Goal: Task Accomplishment & Management: Use online tool/utility

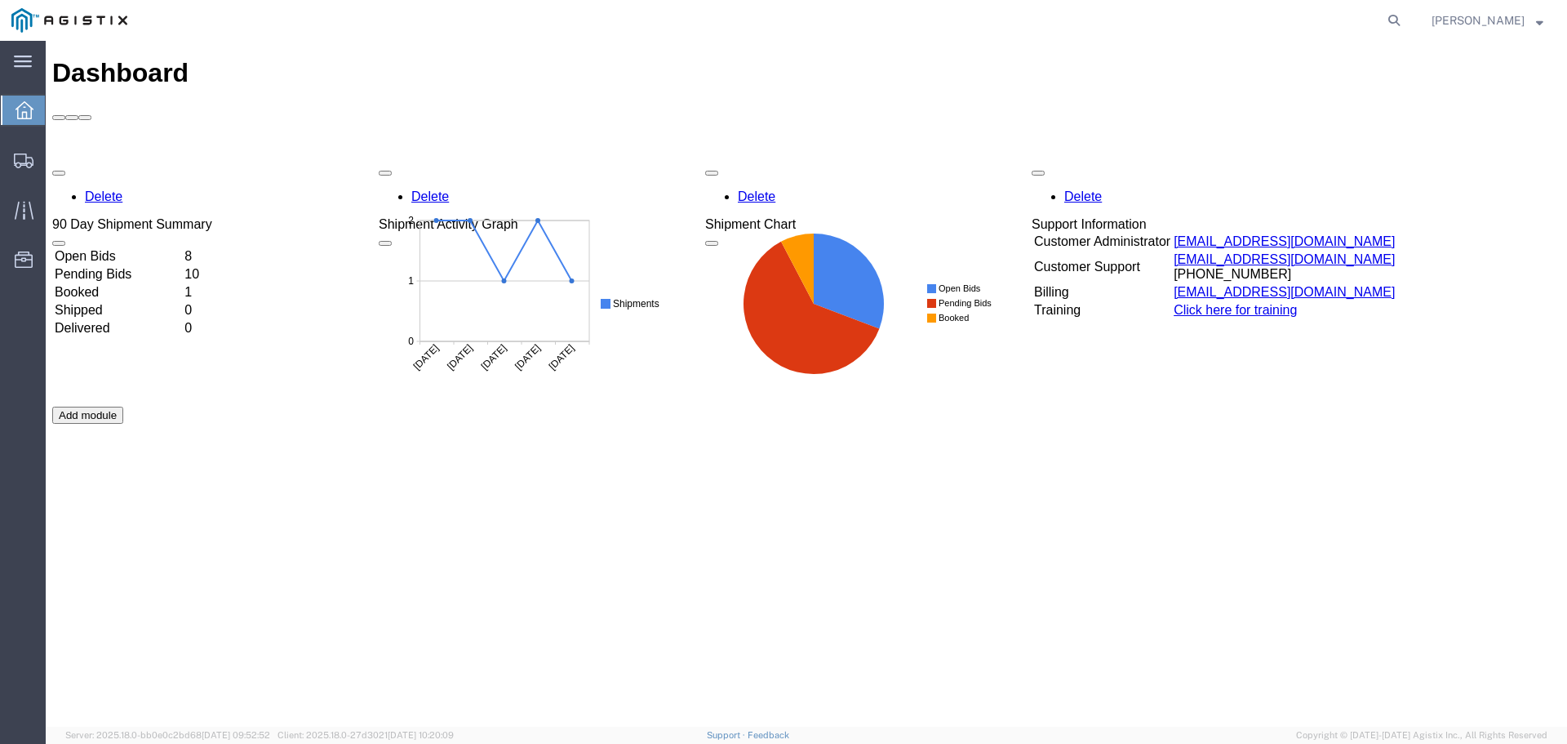
click at [182, 248] on td "Open Bids" at bounding box center [118, 256] width 128 height 16
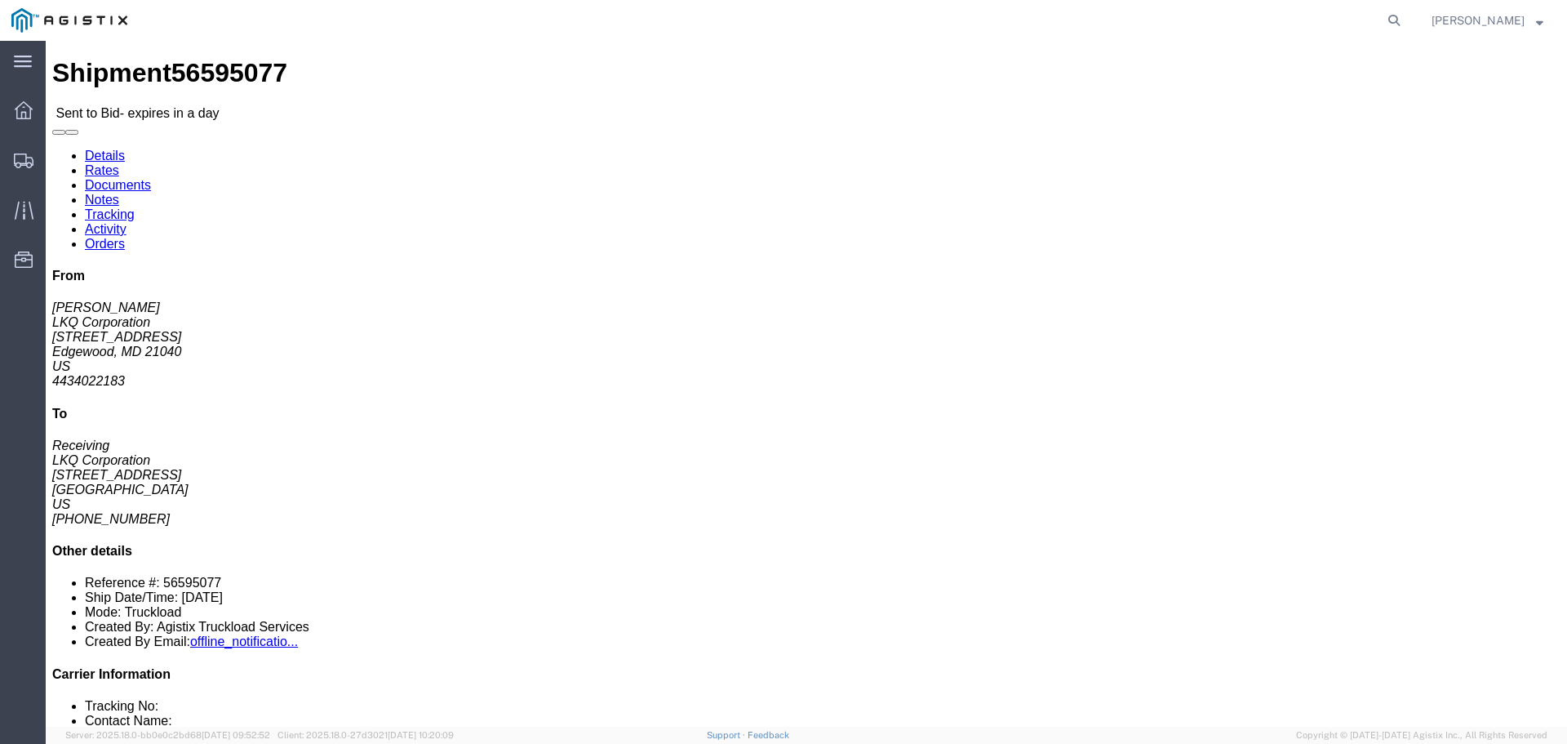
click button "button"
click link "Enter / Modify Bid"
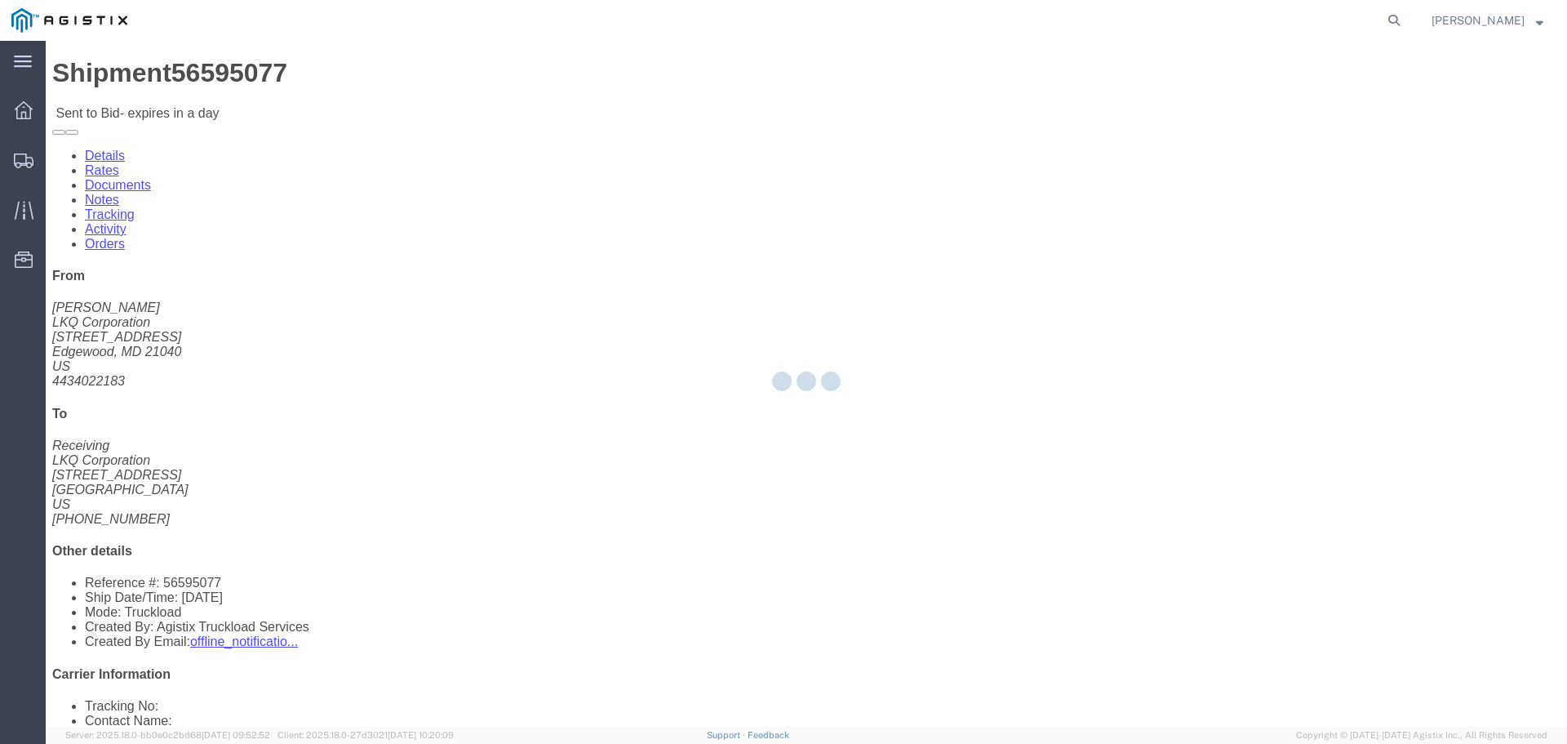
select select "22593"
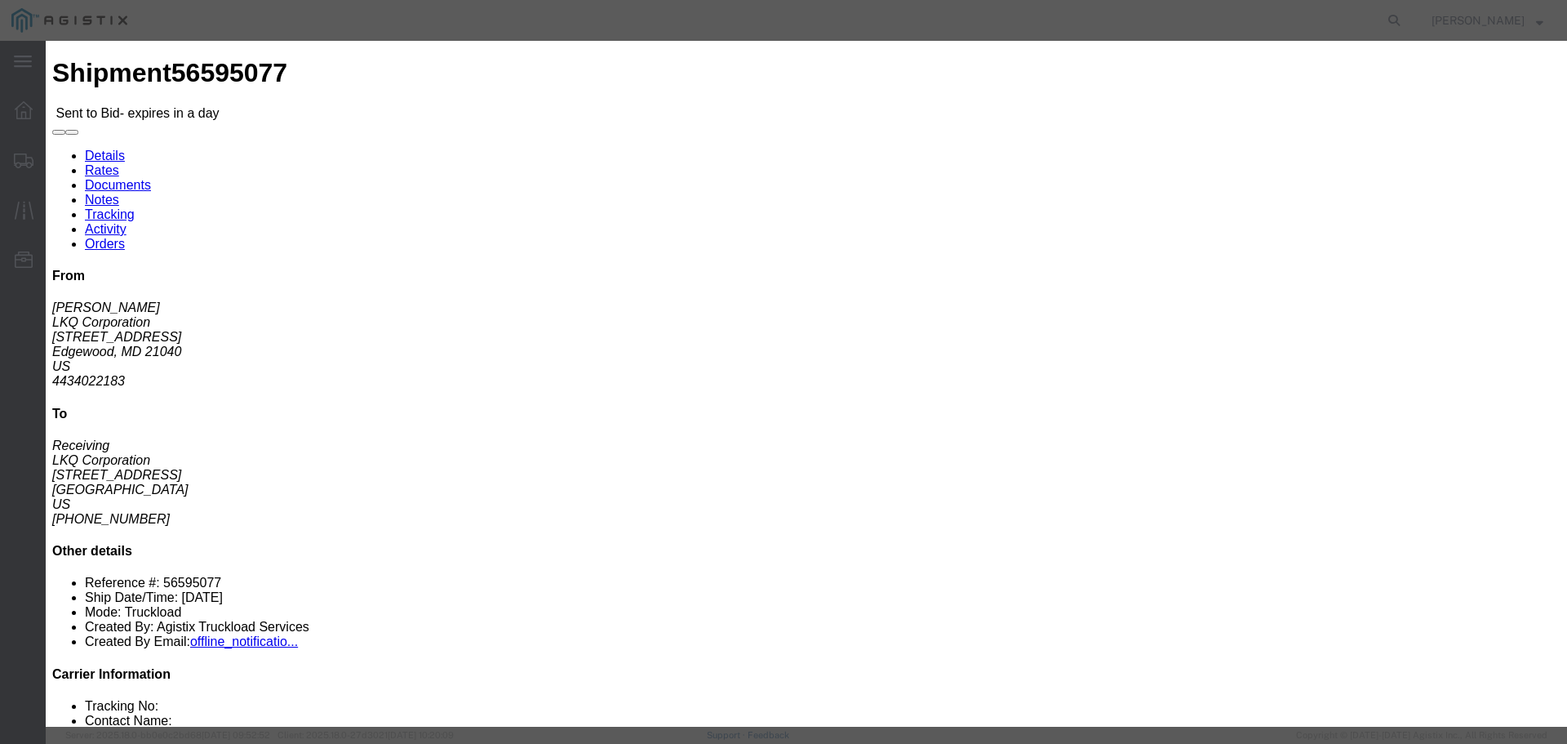
click select "Select Rail TL Standard 3 - 5 Day"
select select "41882"
click select "Select Rail TL Standard 3 - 5 Day"
click input "text"
type input "1"
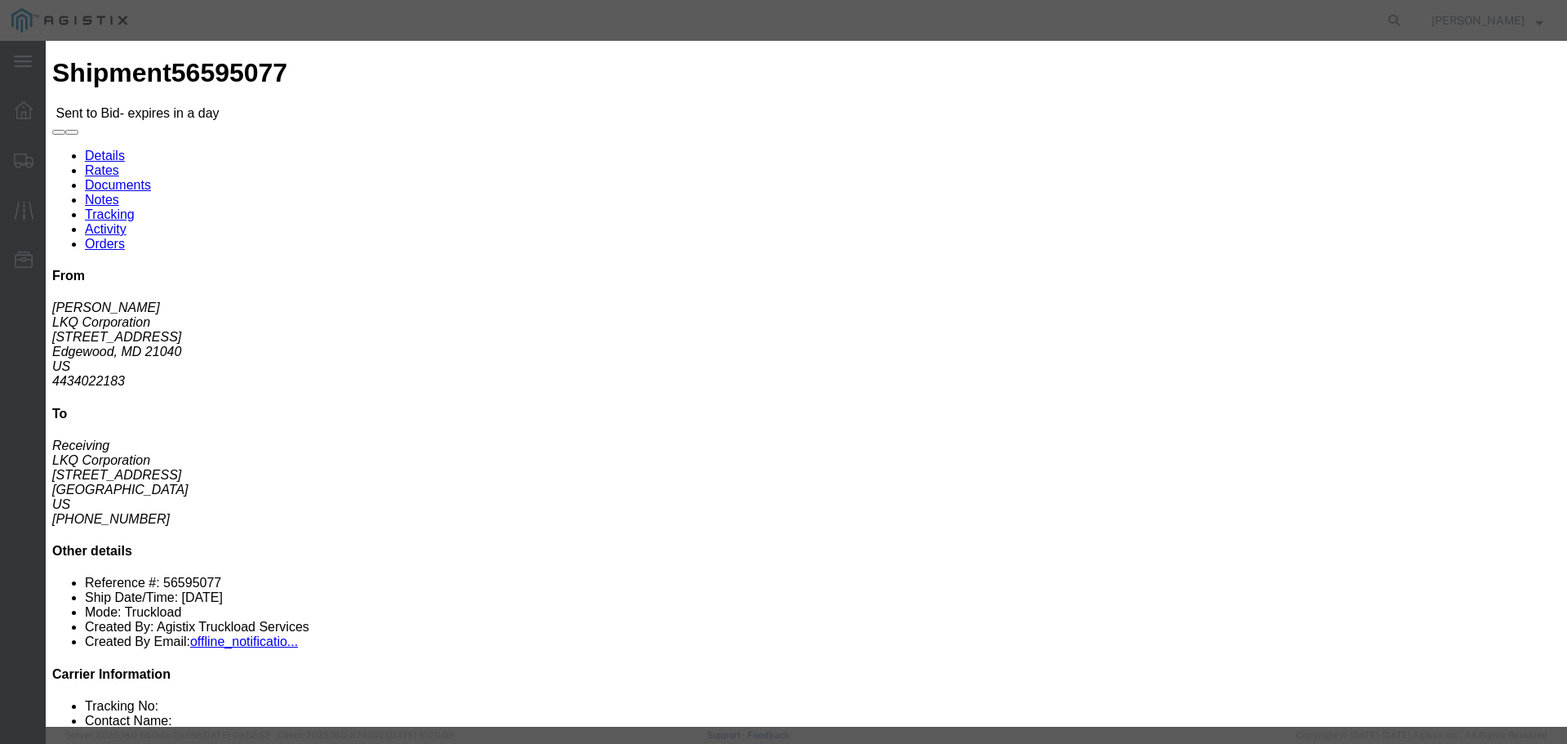
click input "number"
type input "2350"
click button "Submit"
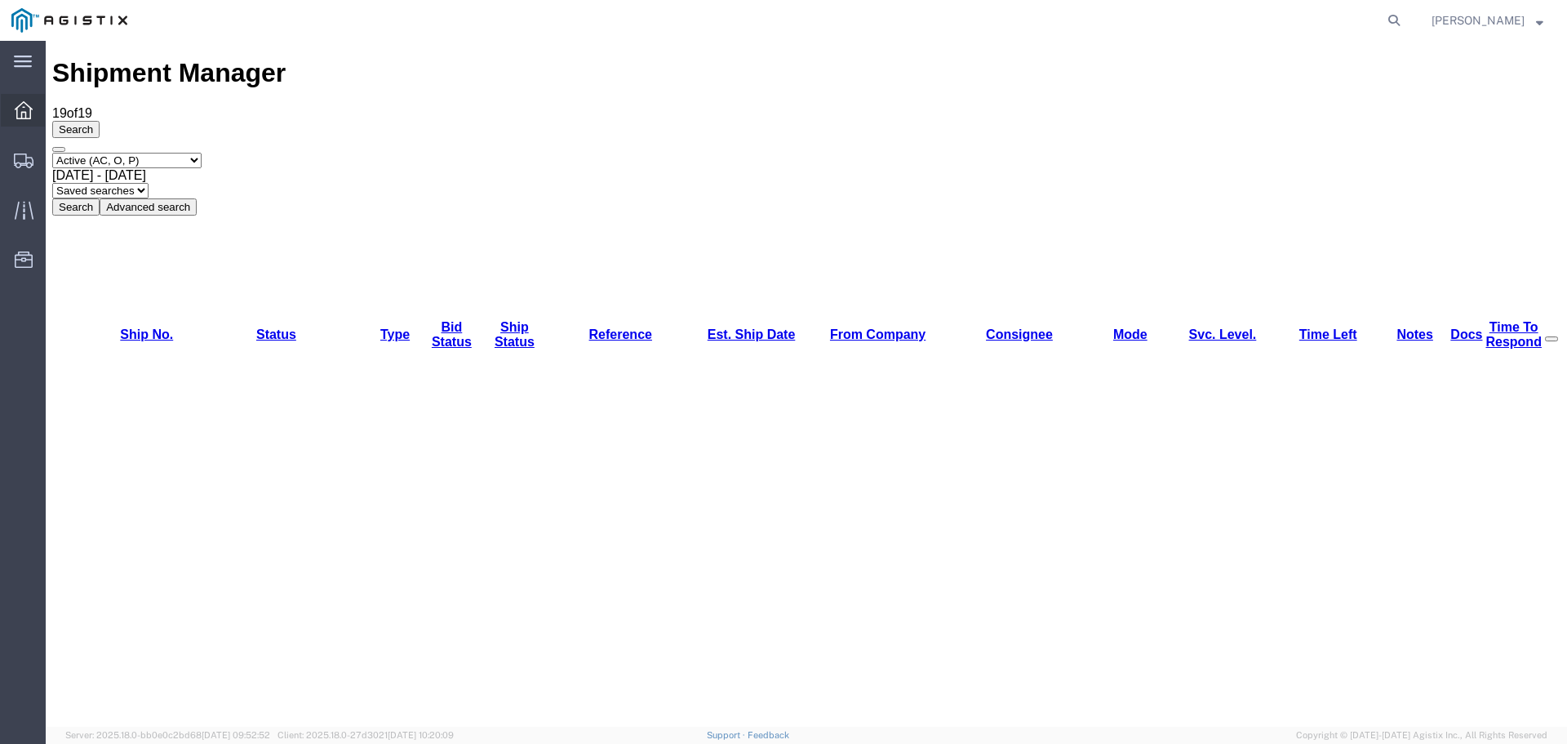
click at [53, 108] on span "Dashboard" at bounding box center [50, 110] width 11 height 33
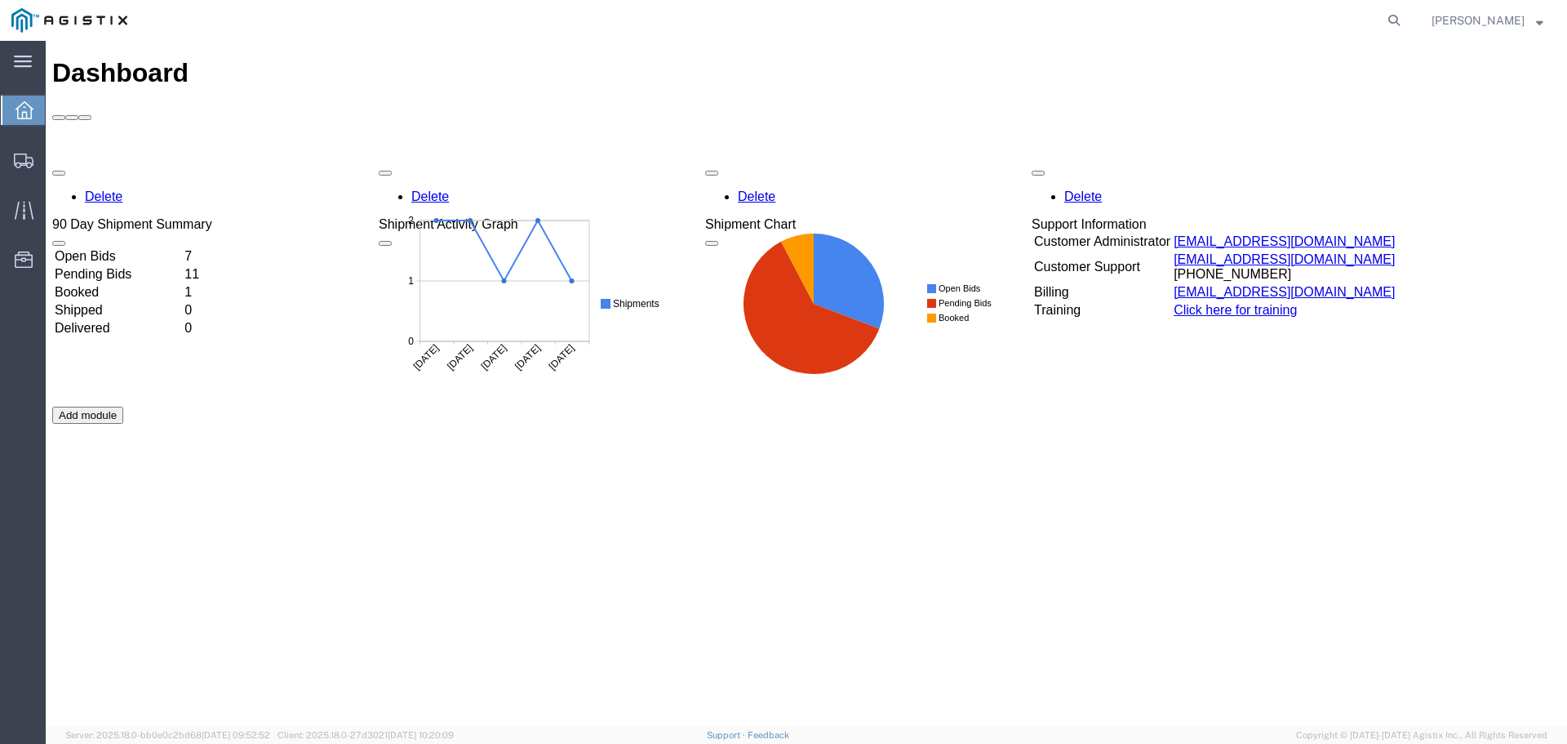
click at [182, 248] on td "Open Bids" at bounding box center [118, 256] width 128 height 16
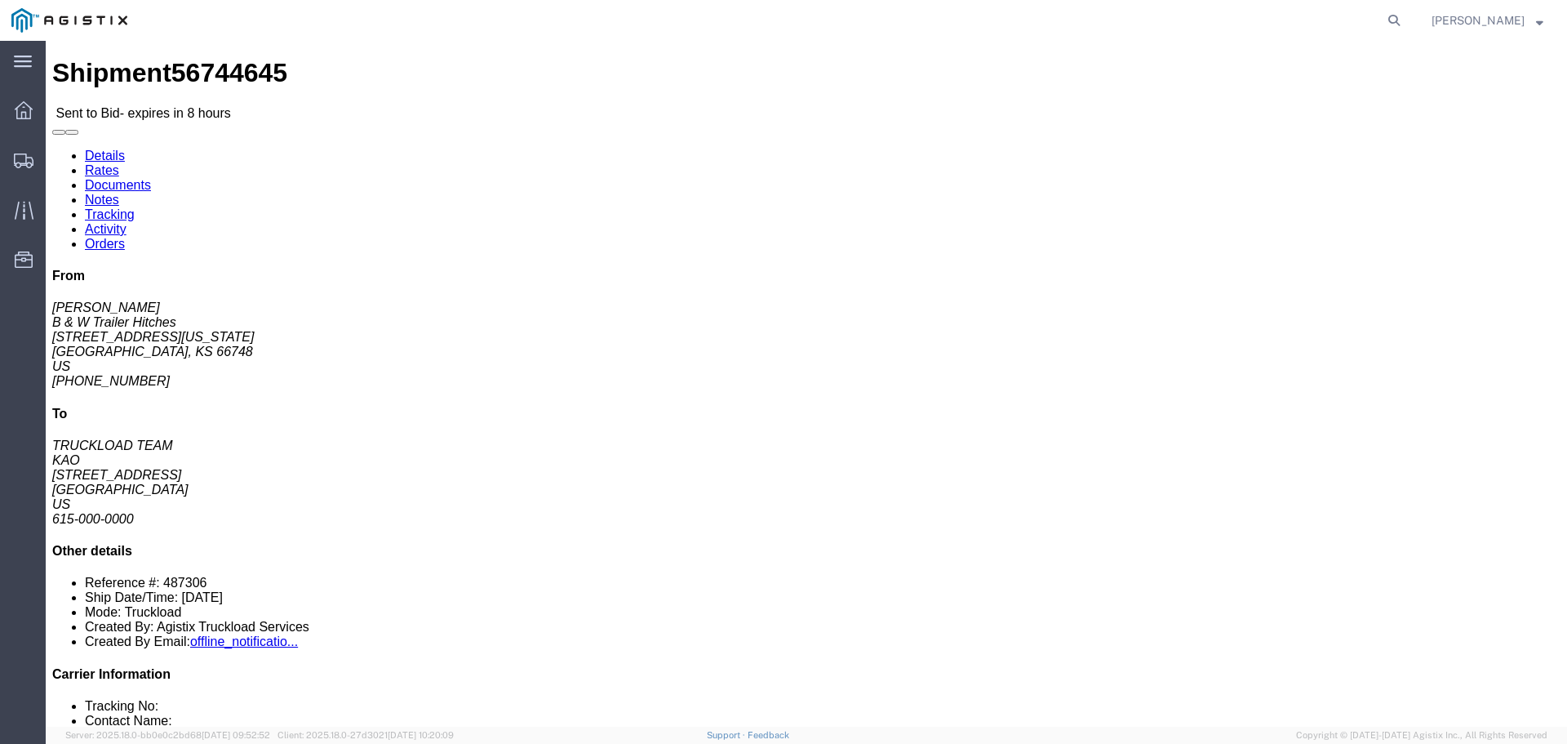
click button "button"
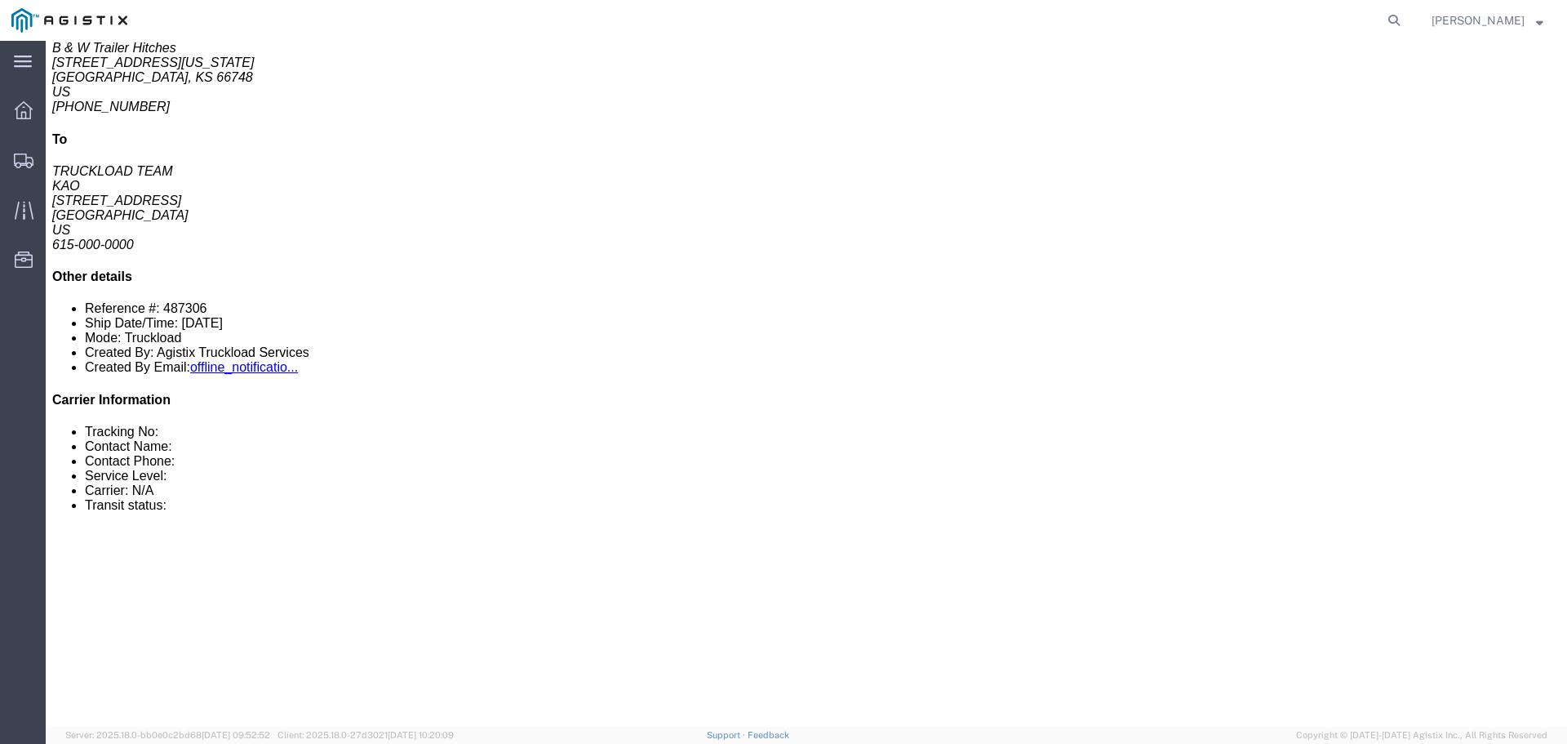
scroll to position [326, 0]
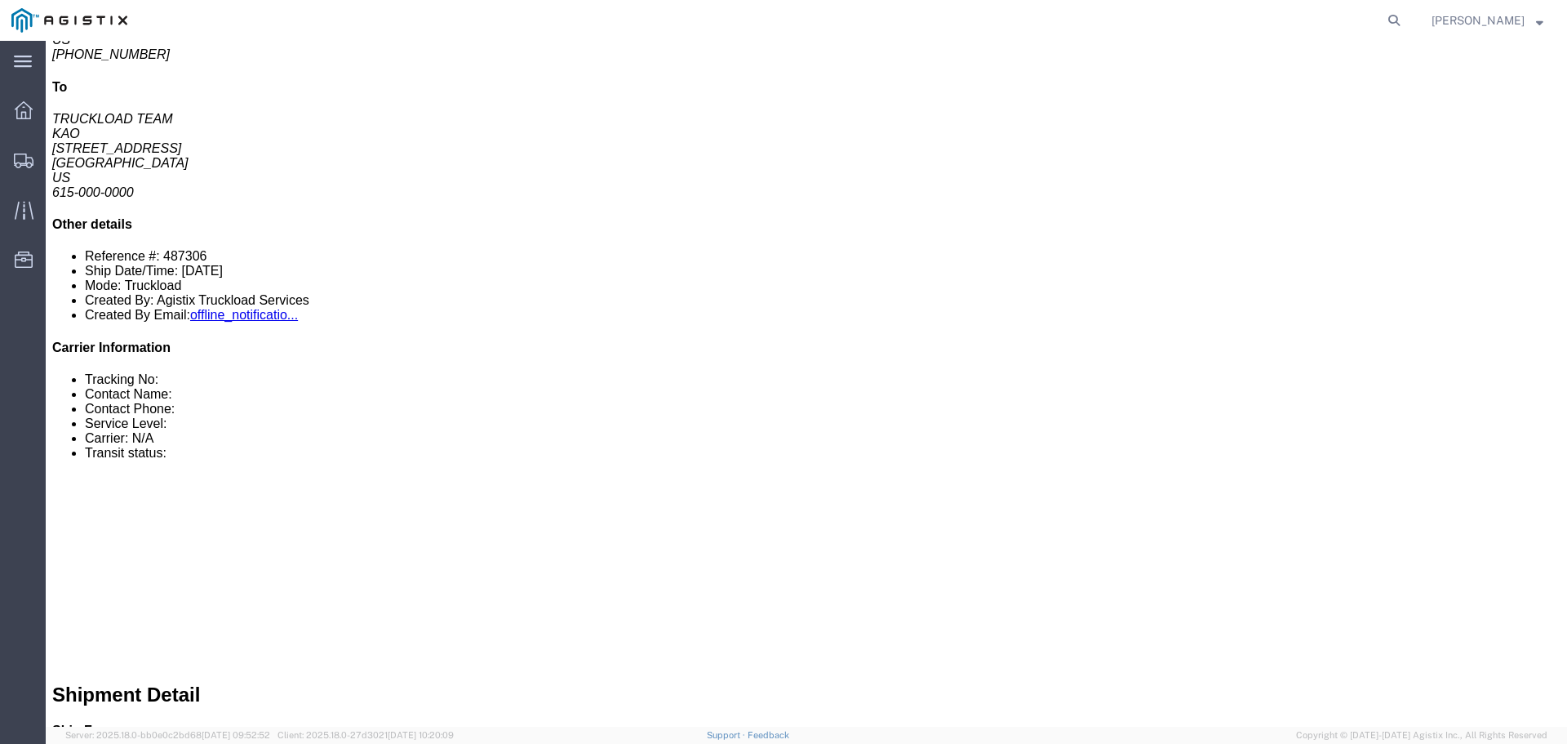
click link "Enter / Modify Bid"
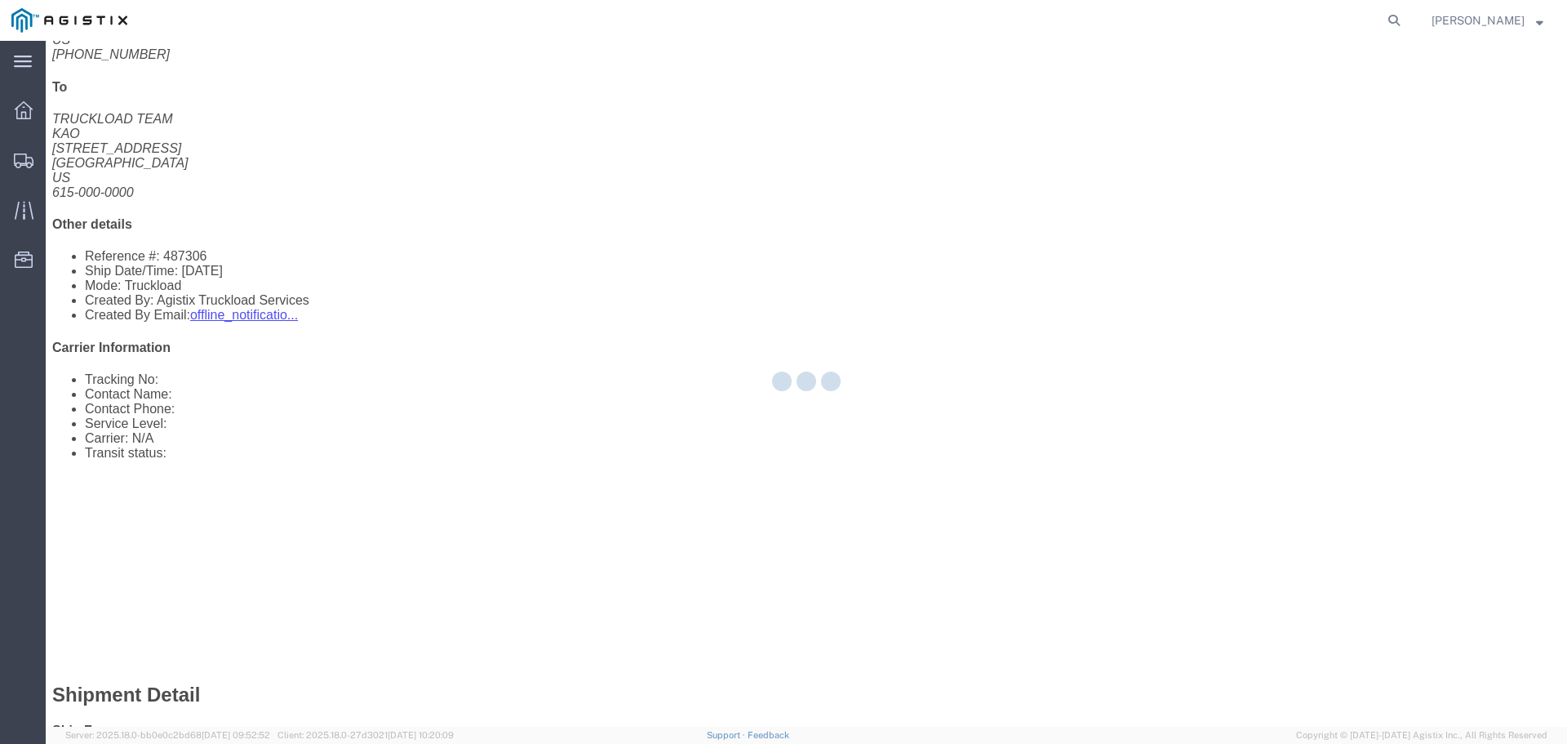
select select "22593"
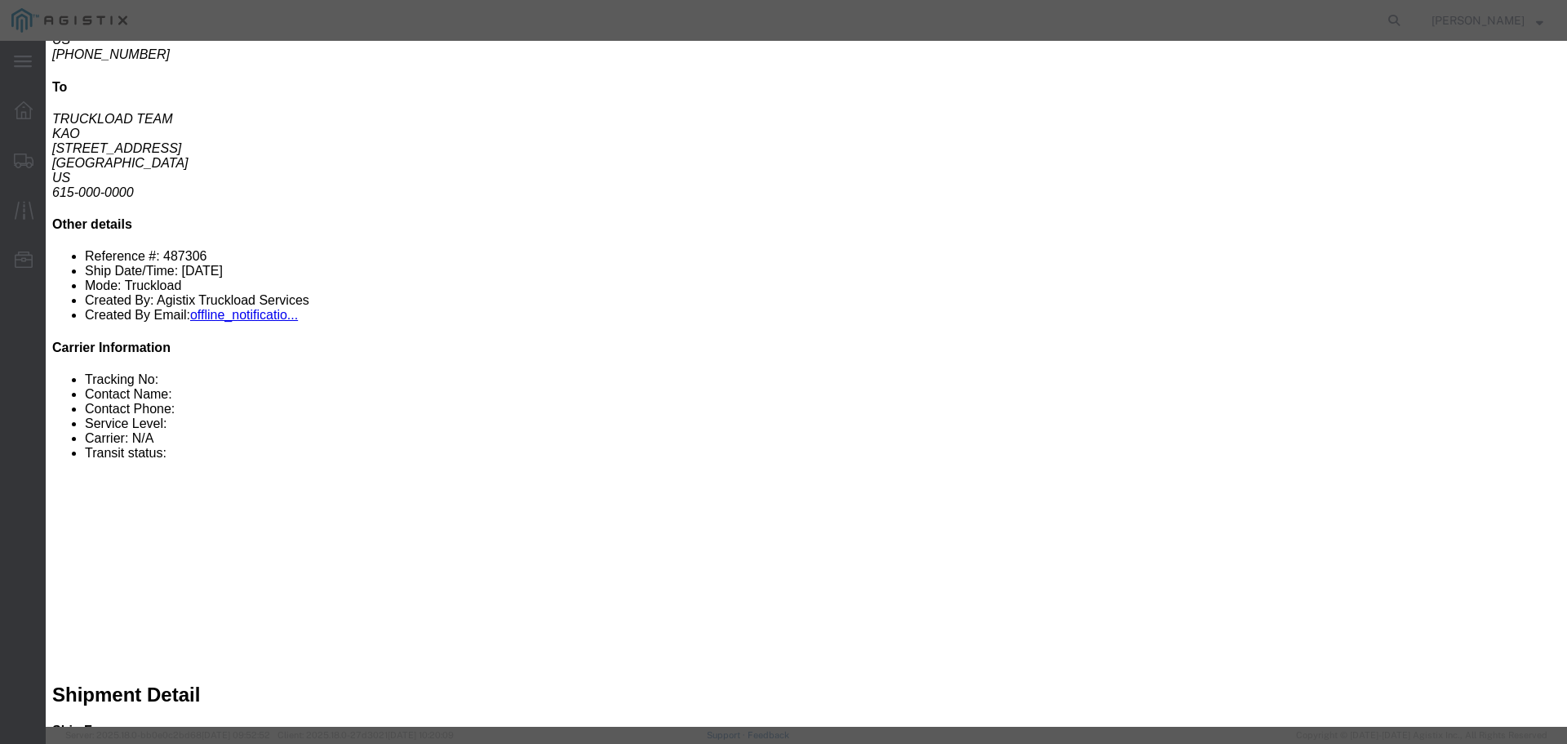
click select "Select Rail TL Standard 3 - 5 Day"
select select "41882"
click select "Select Rail TL Standard 3 - 5 Day"
click input "text"
type input "1"
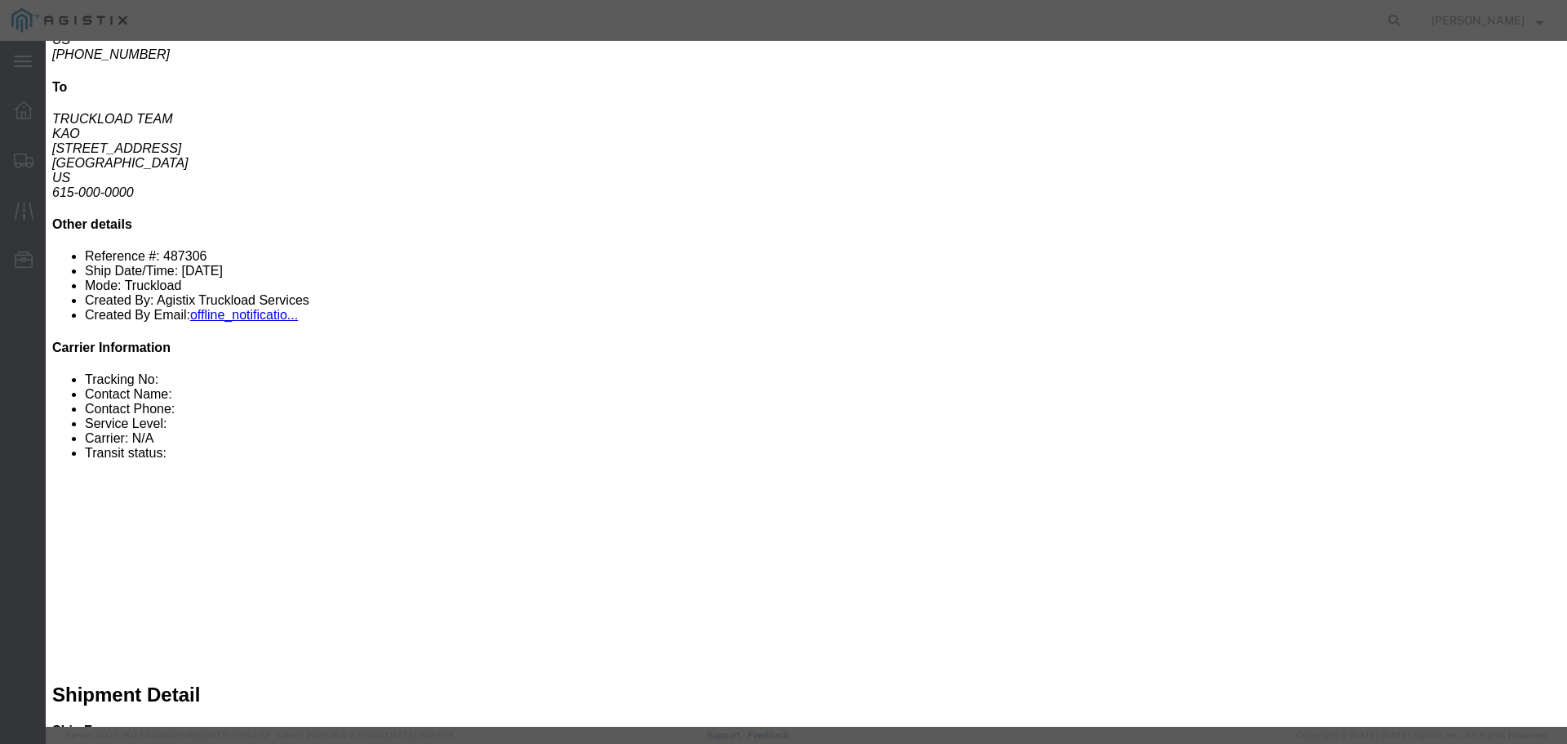
drag, startPoint x: 999, startPoint y: 149, endPoint x: 918, endPoint y: 260, distance: 138.0
click div
click input "number"
type input "1200"
click button "Submit"
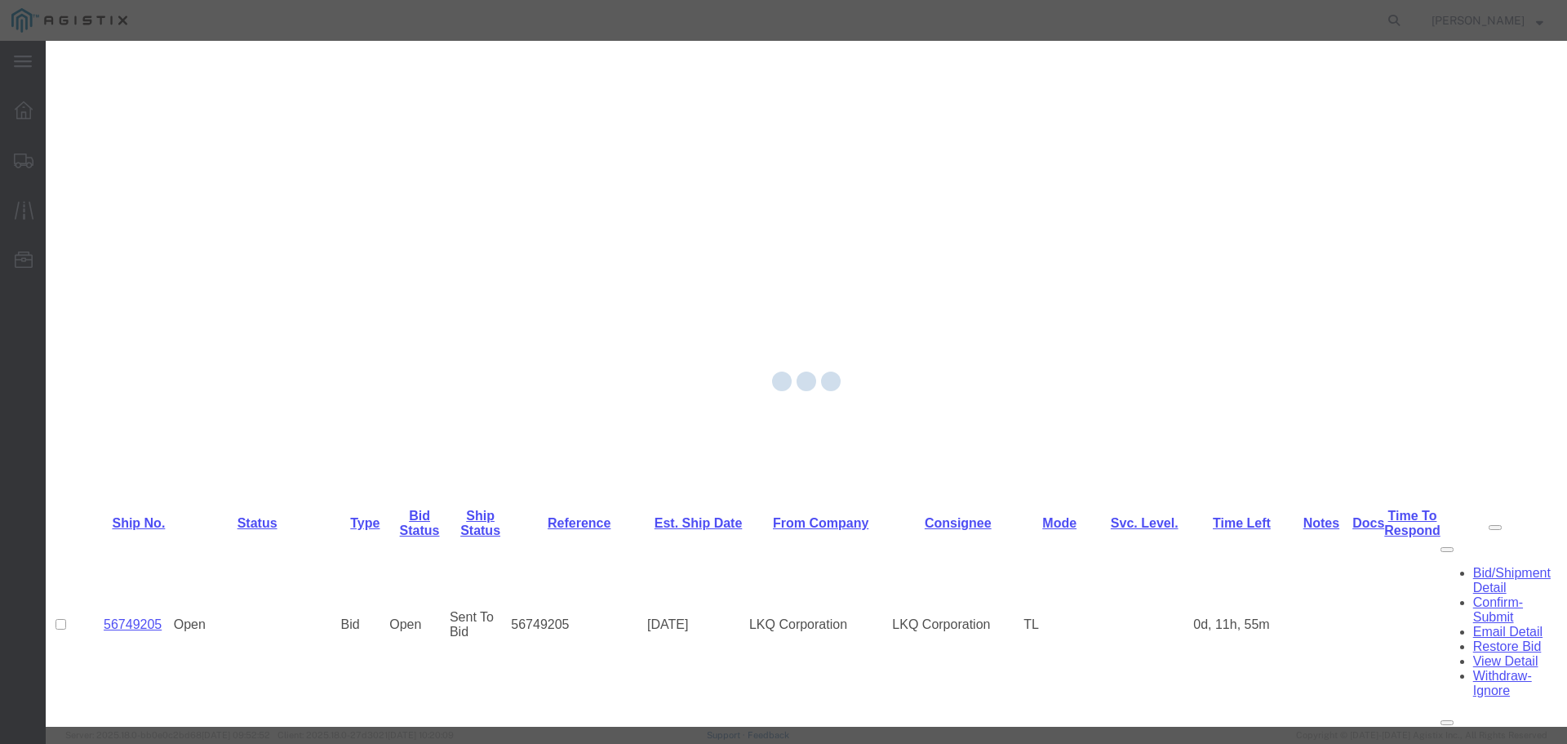
scroll to position [0, 0]
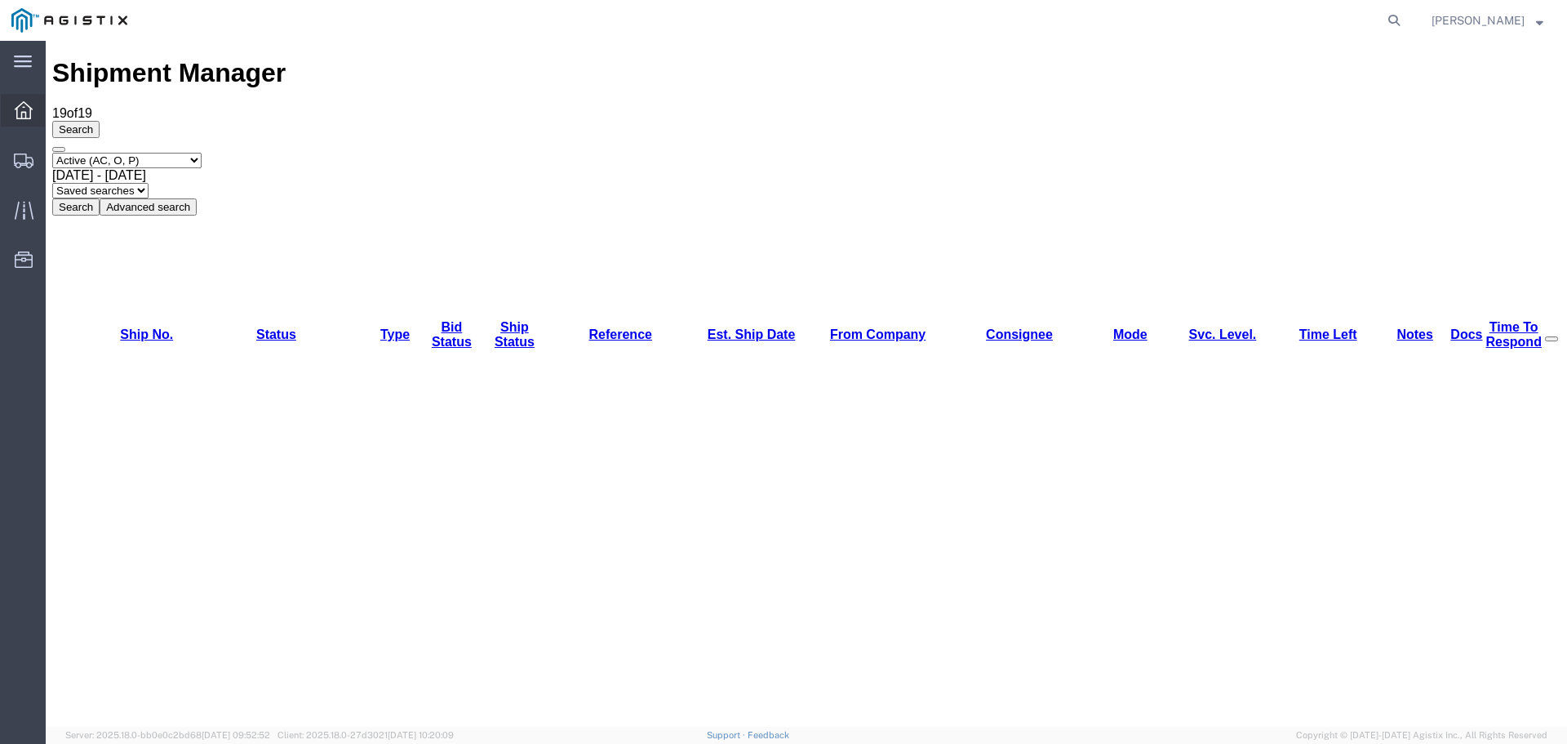
click at [56, 107] on span "Dashboard" at bounding box center [50, 110] width 11 height 33
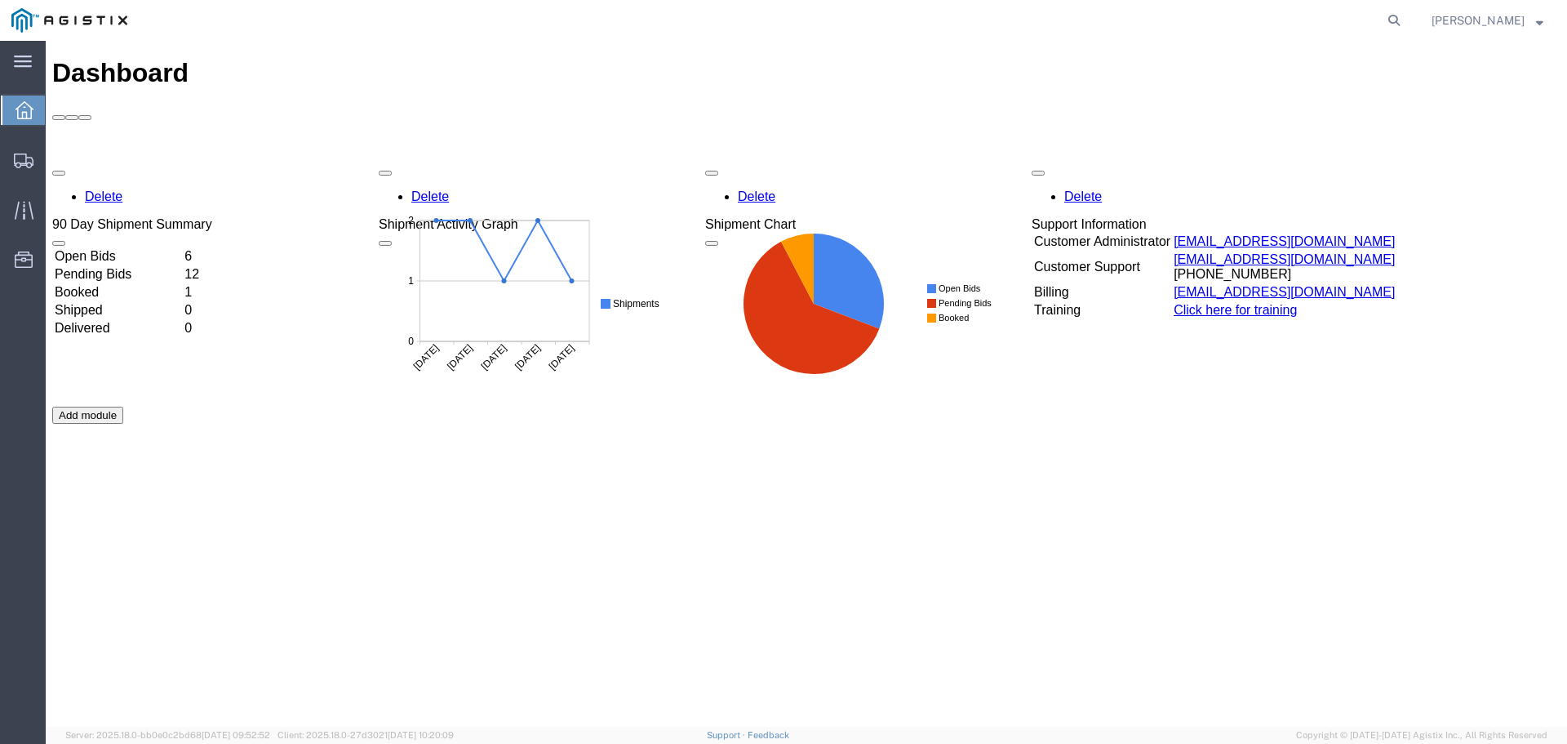
click at [182, 248] on td "Open Bids" at bounding box center [118, 256] width 128 height 16
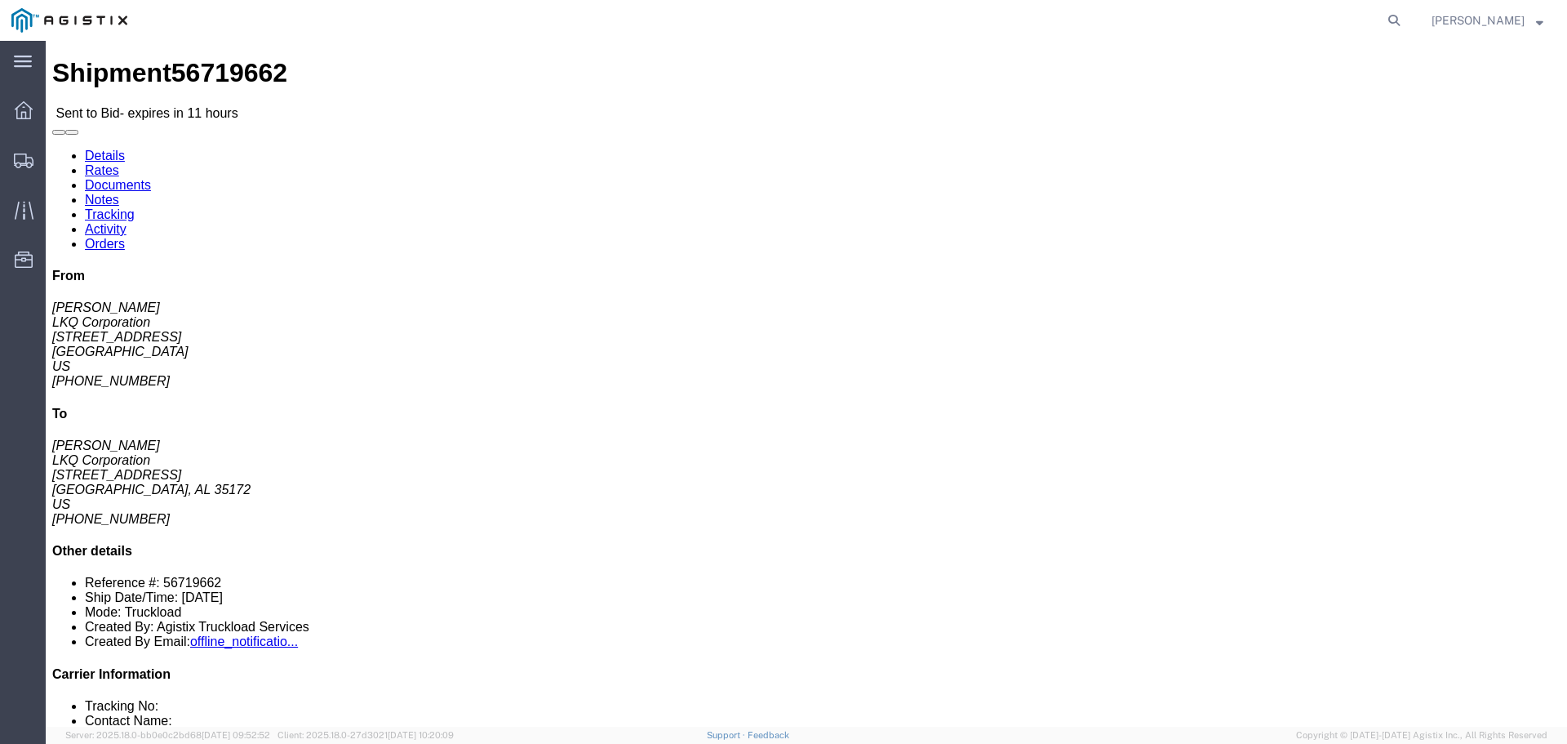
click button "button"
click link "Enter / Modify Bid"
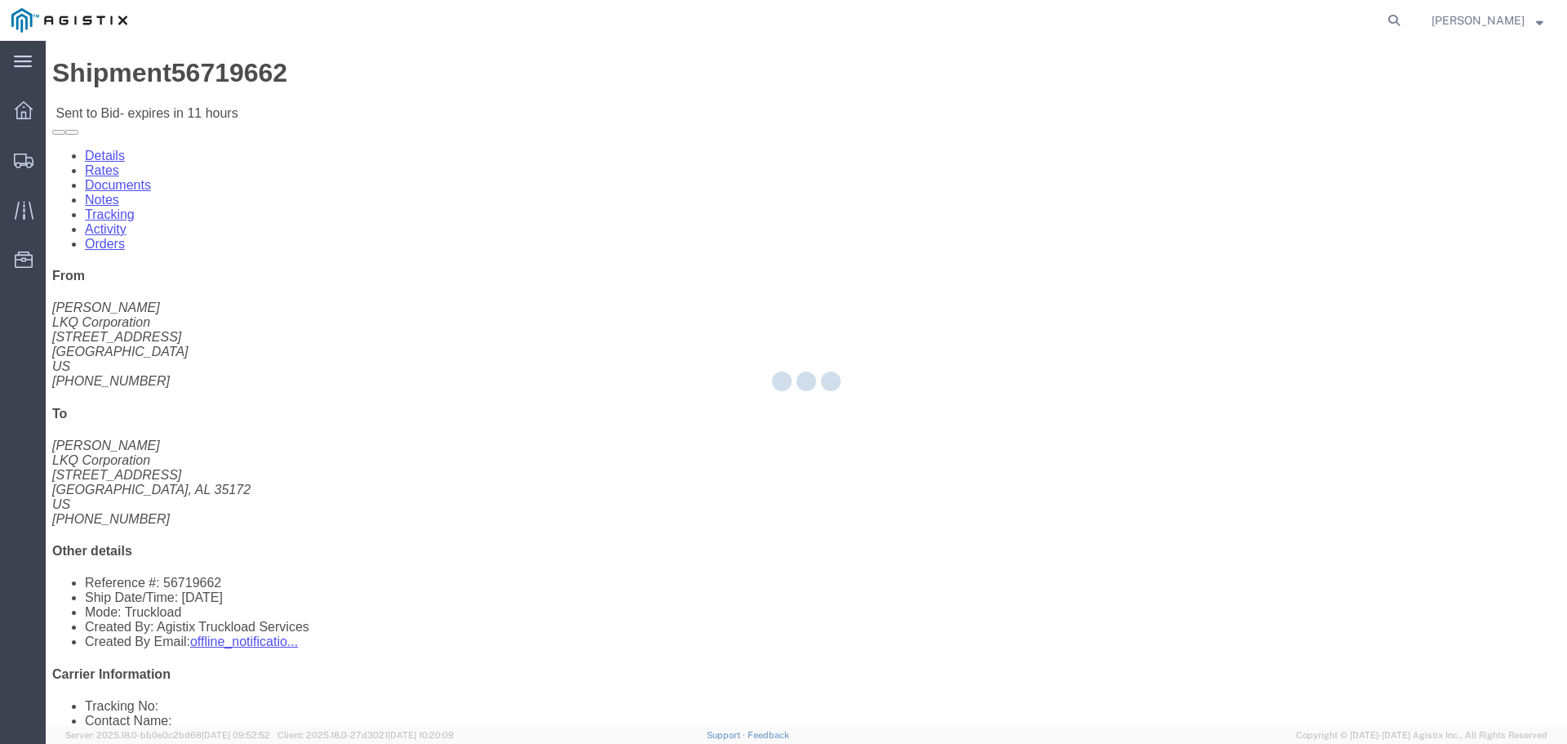
select select "22593"
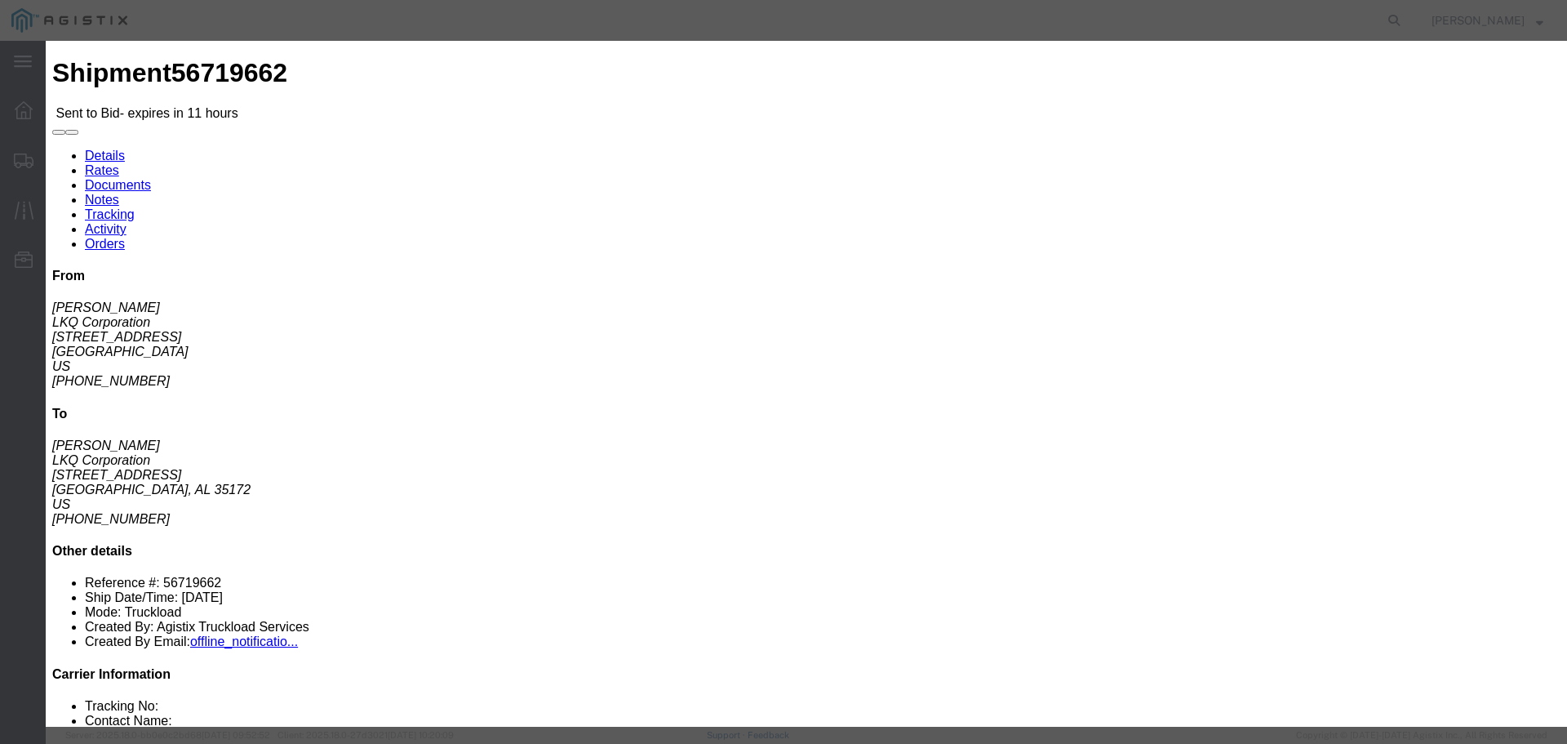
click select "Select Rail TL Standard 3 - 5 Day"
select select "41882"
click select "Select Rail TL Standard 3 - 5 Day"
drag, startPoint x: 1093, startPoint y: 153, endPoint x: 1144, endPoint y: 199, distance: 69.3
click input "text"
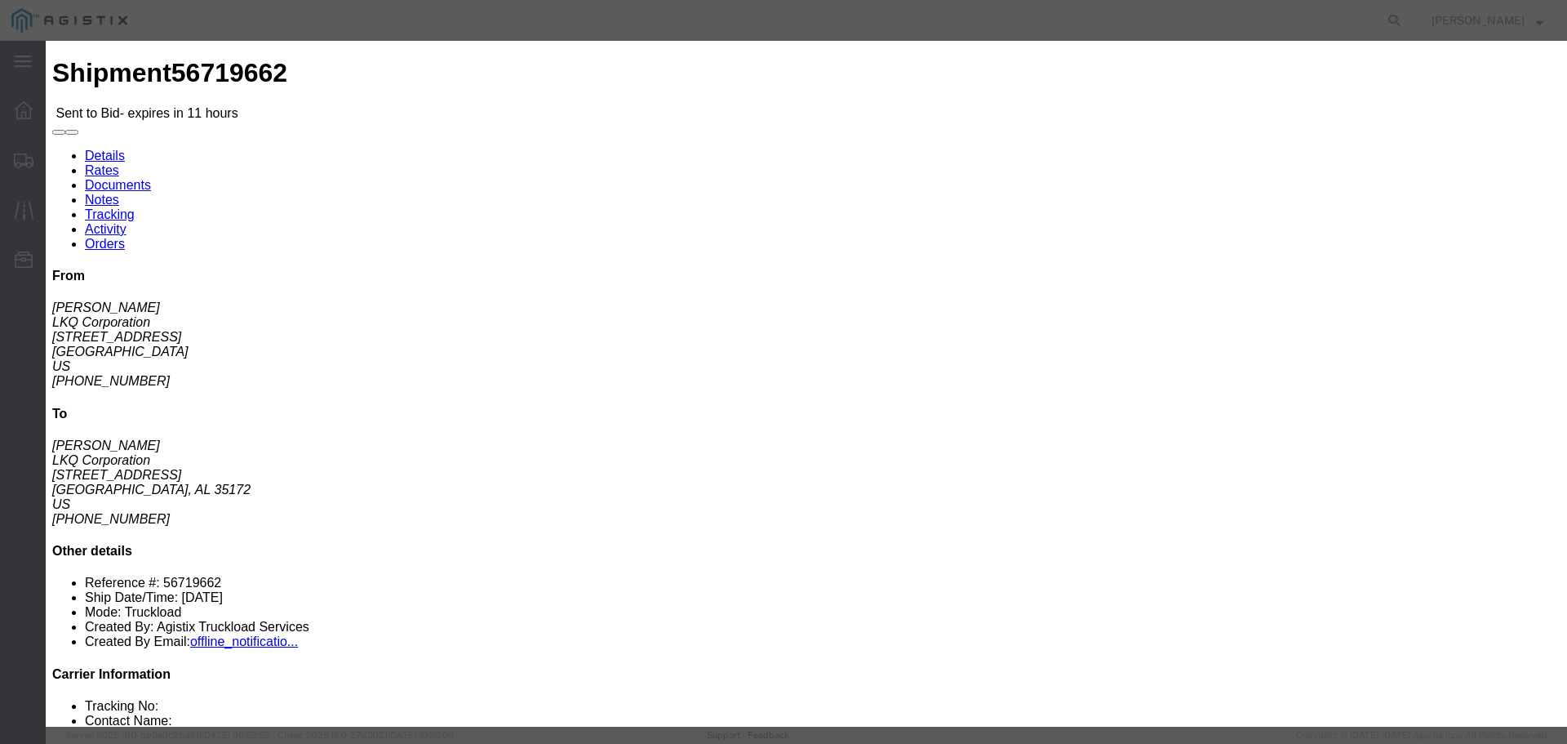
type input "1"
click input "number"
type input "1600"
click button "Submit"
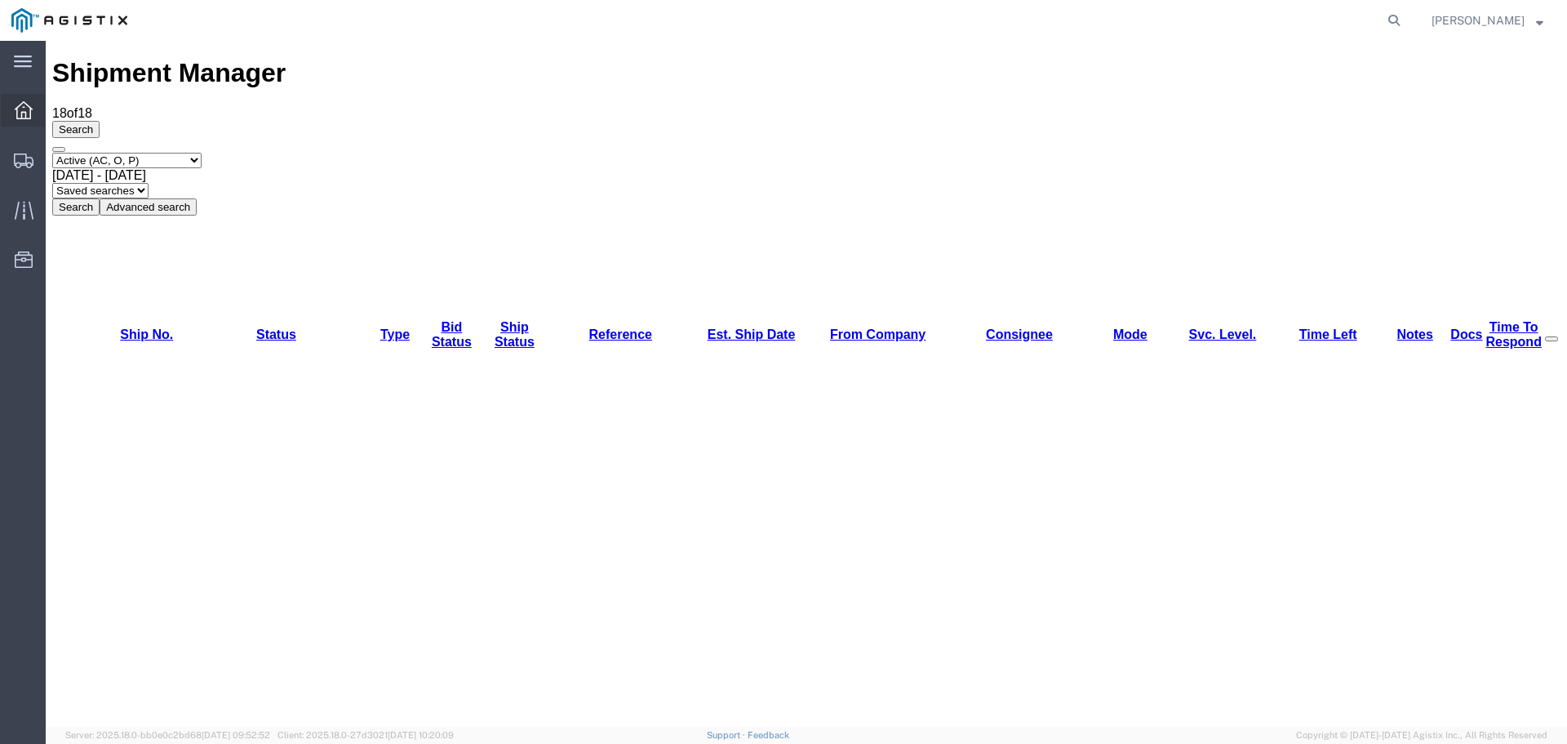
click at [56, 108] on span "Dashboard" at bounding box center [50, 110] width 11 height 33
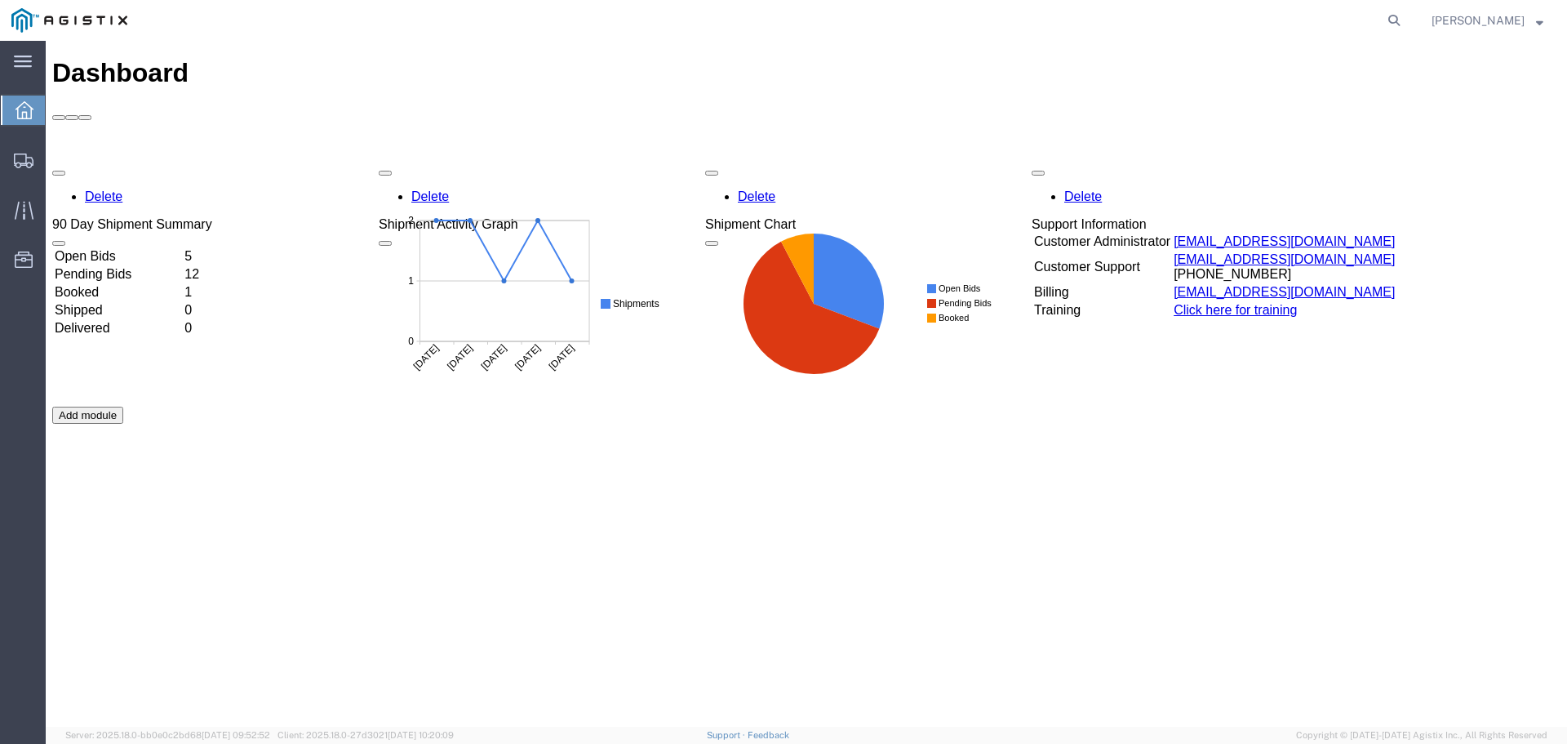
click at [182, 248] on td "Open Bids" at bounding box center [118, 256] width 128 height 16
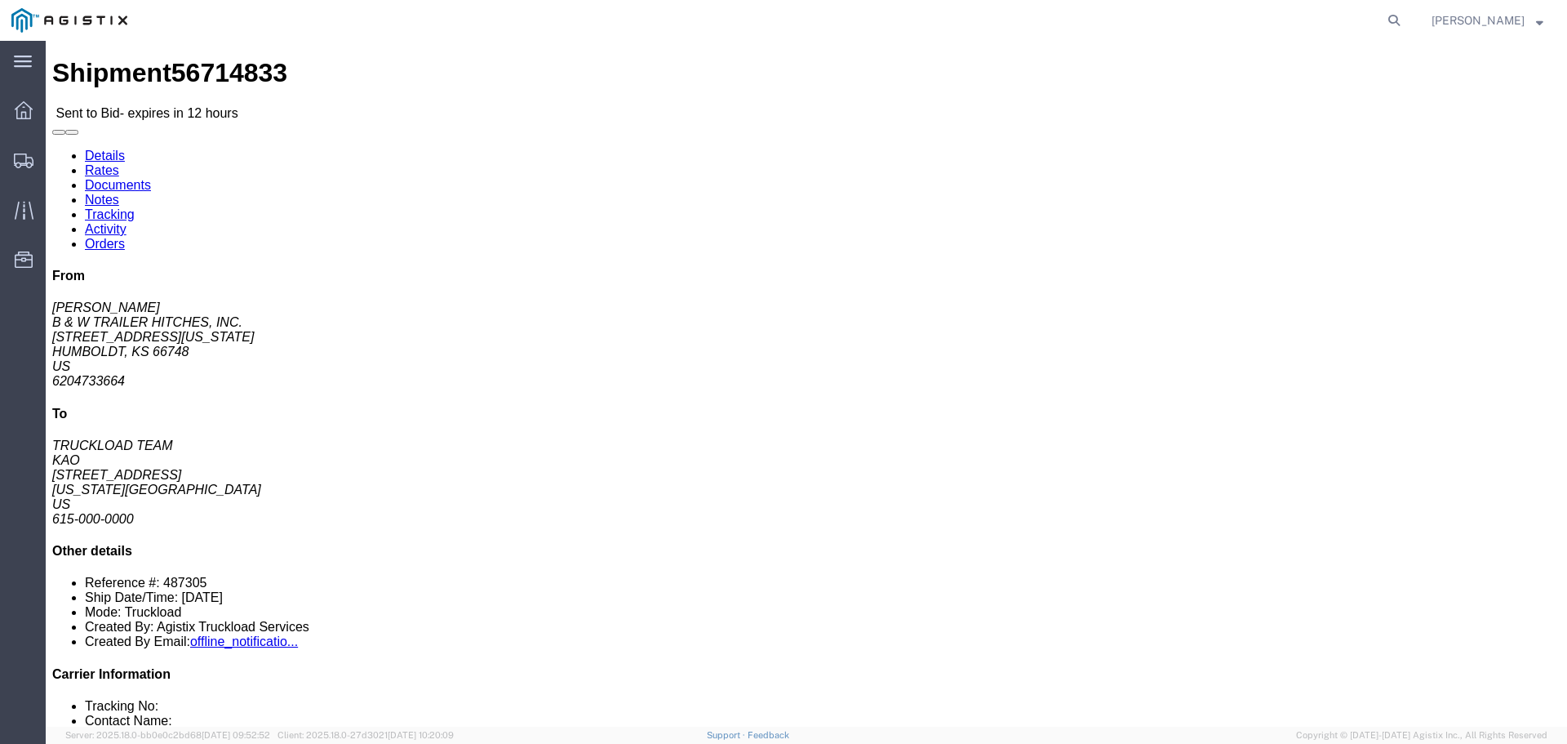
click button "button"
click link "Enter / Modify Bid"
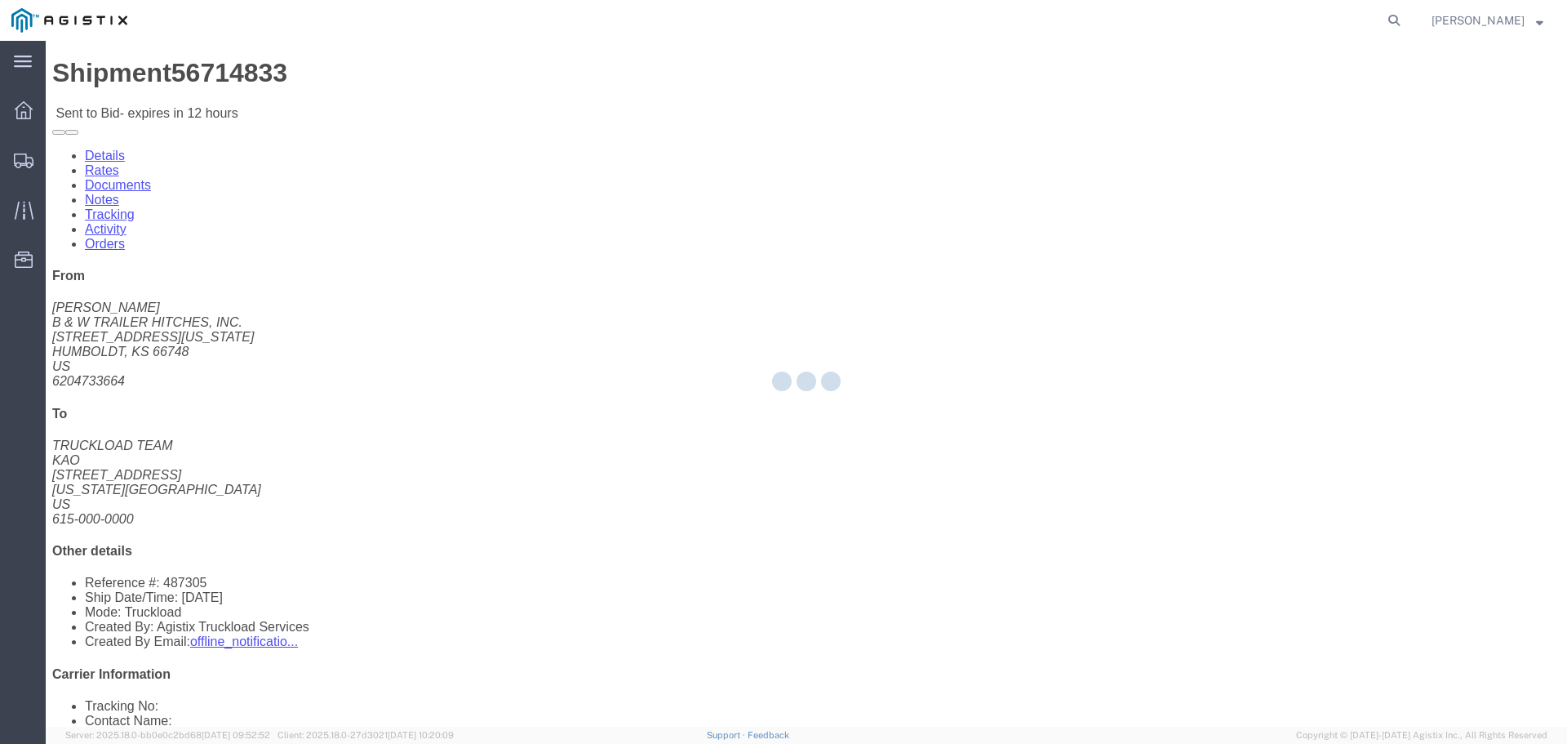
select select "22593"
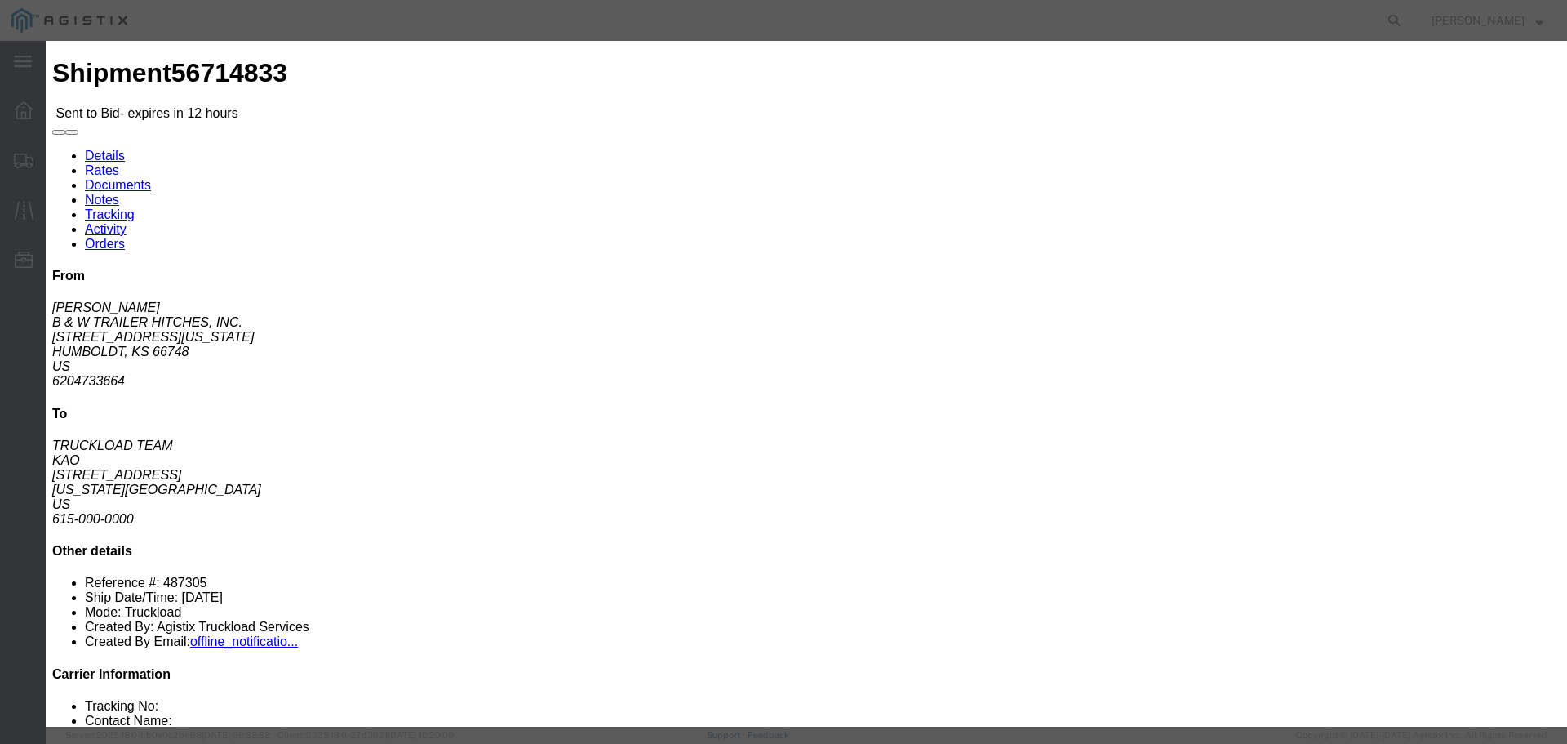
click input "text"
type input "1"
click input "number"
type input "1000"
click button "Submit"
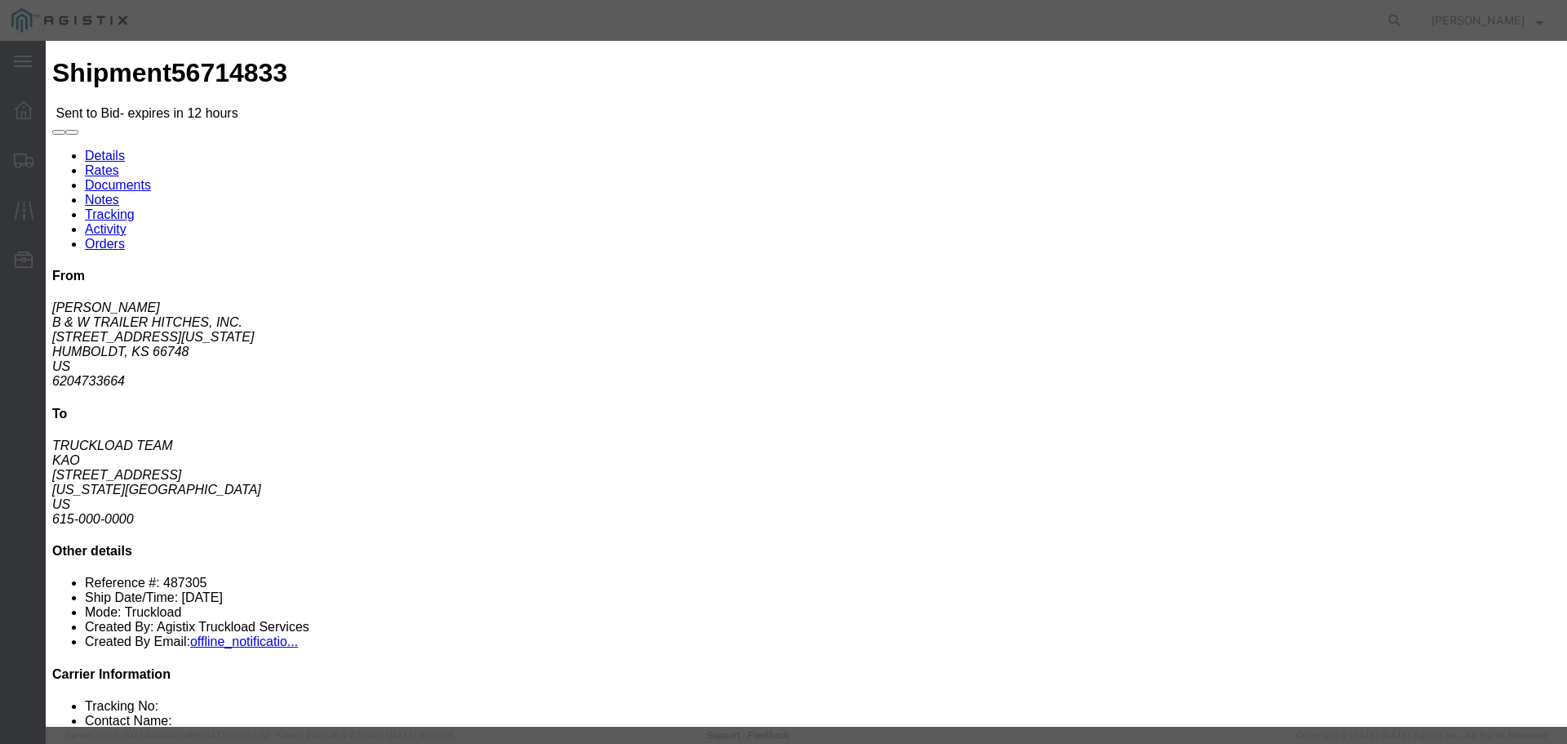
click select "Select Rail TL Standard 3 - 5 Day"
select select "41882"
click select "Select Rail TL Standard 3 - 5 Day"
click button "Submit"
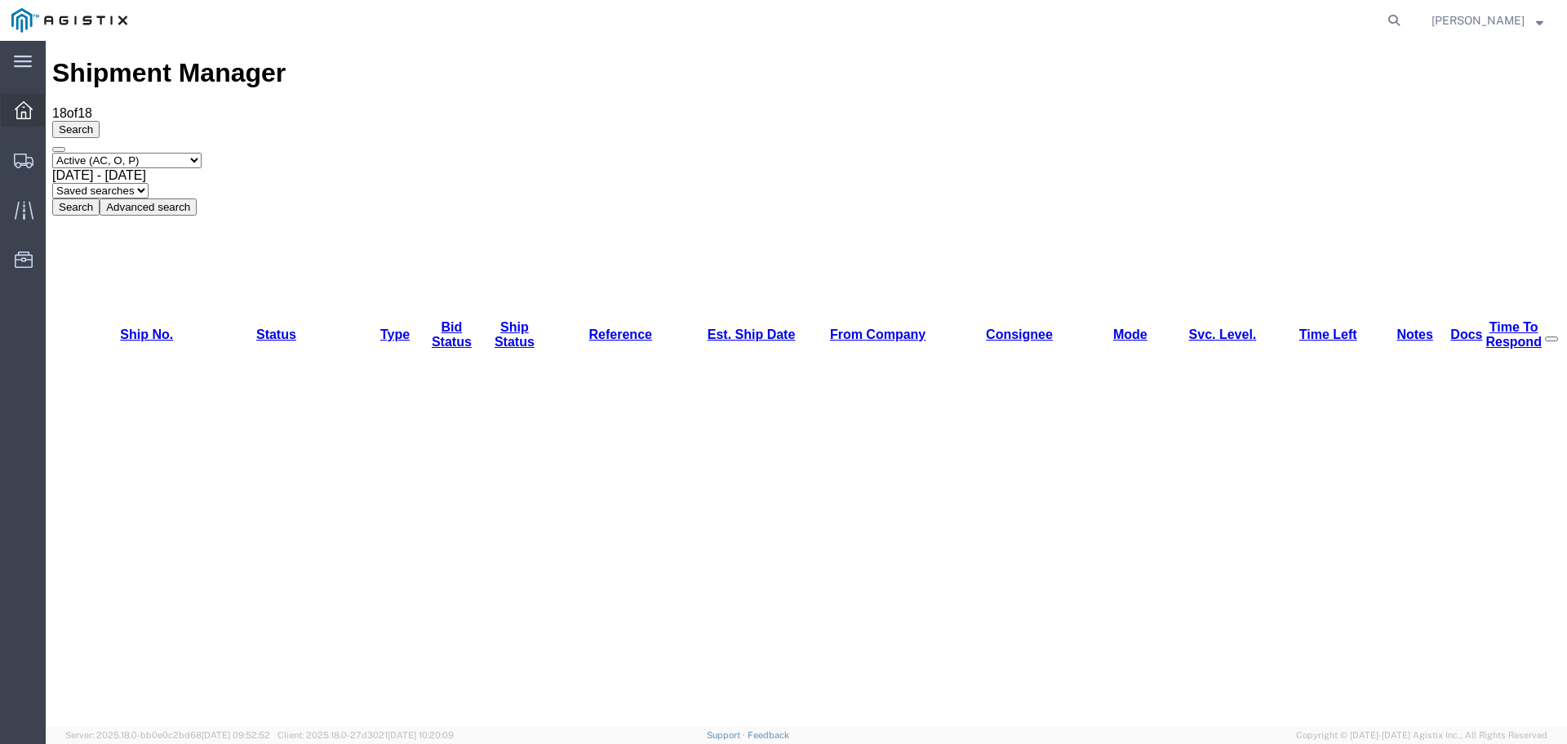
click at [56, 114] on span "Dashboard" at bounding box center [50, 110] width 11 height 33
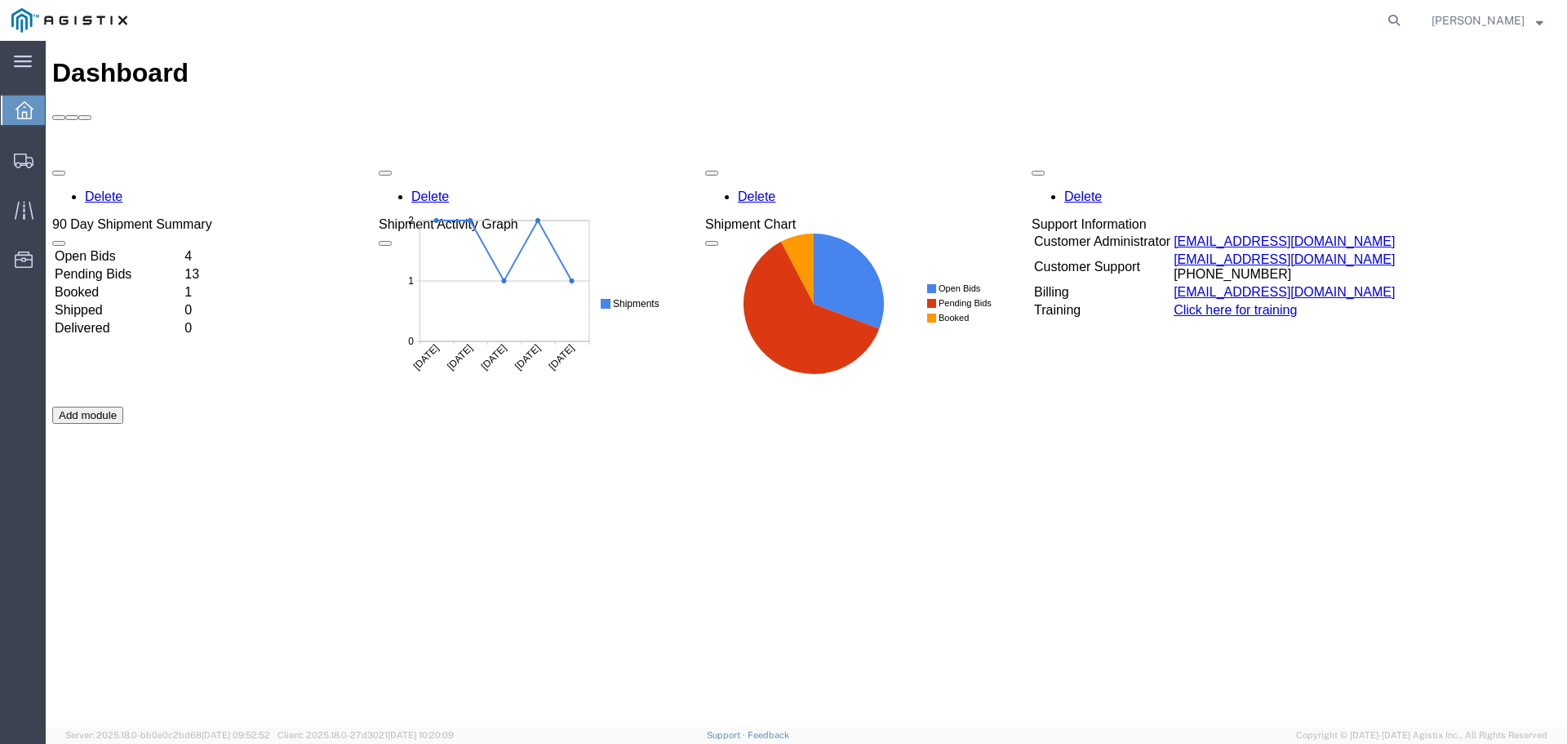
click at [182, 284] on td "Booked" at bounding box center [118, 292] width 128 height 16
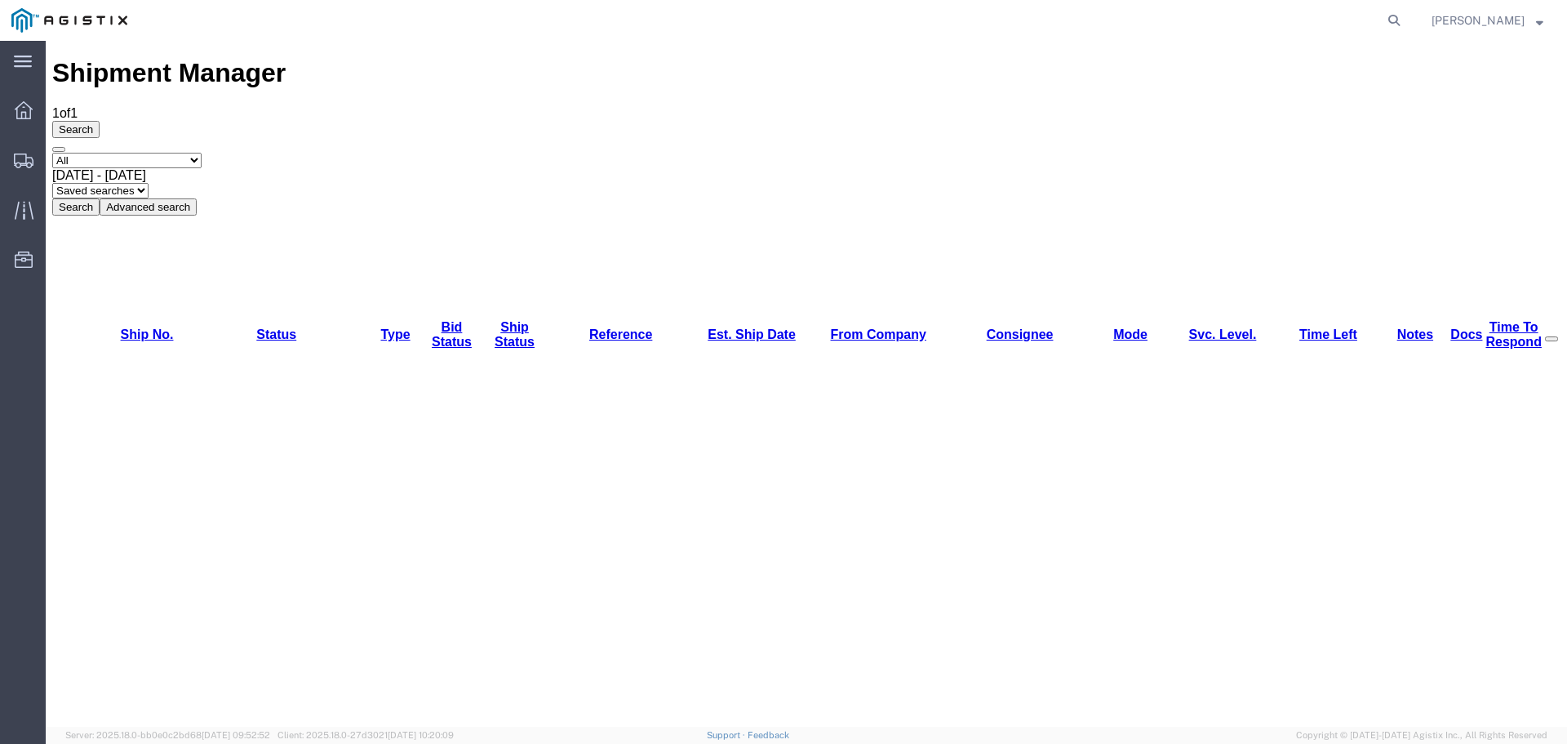
click at [202, 153] on select "Select status Active (AC, O, P) All Approved Awaiting Confirmation (AC) Booked …" at bounding box center [126, 161] width 149 height 16
select select "ACTIVE"
click at [52, 153] on select "Select status Active (AC, O, P) All Approved Awaiting Confirmation (AC) Booked …" at bounding box center [126, 161] width 149 height 16
click at [56, 108] on span "Dashboard" at bounding box center [50, 110] width 11 height 33
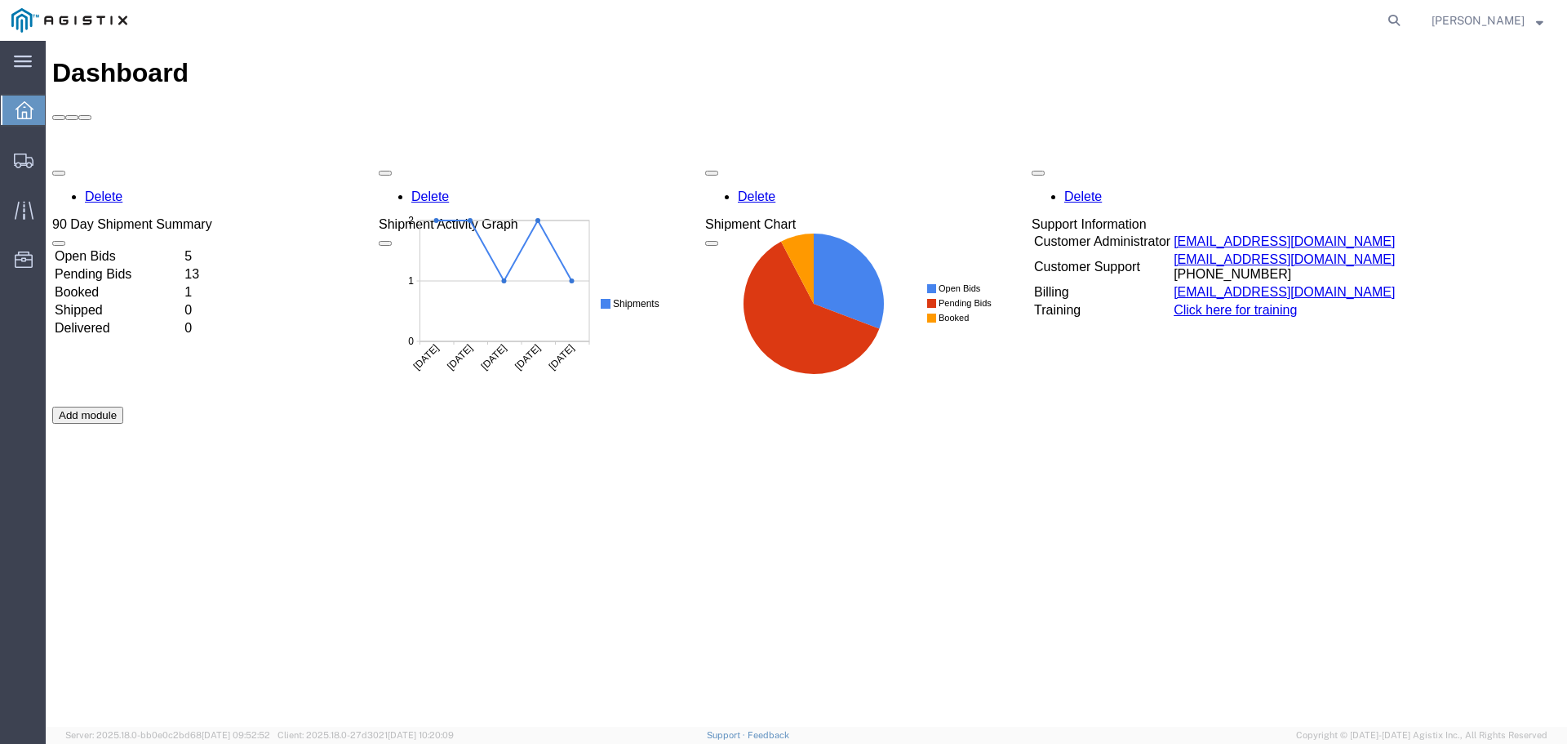
click at [182, 248] on td "Open Bids" at bounding box center [118, 256] width 128 height 16
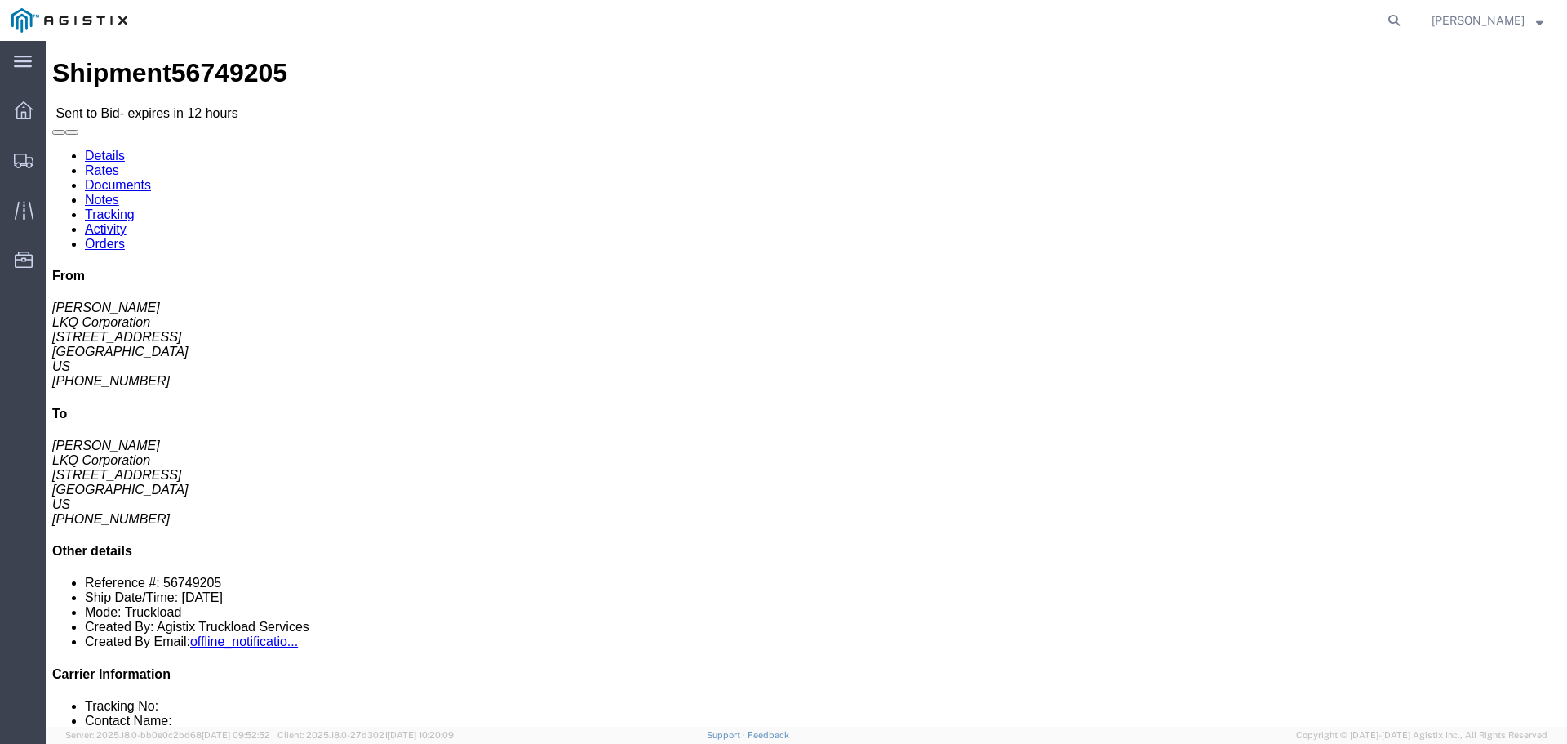
click icon "button"
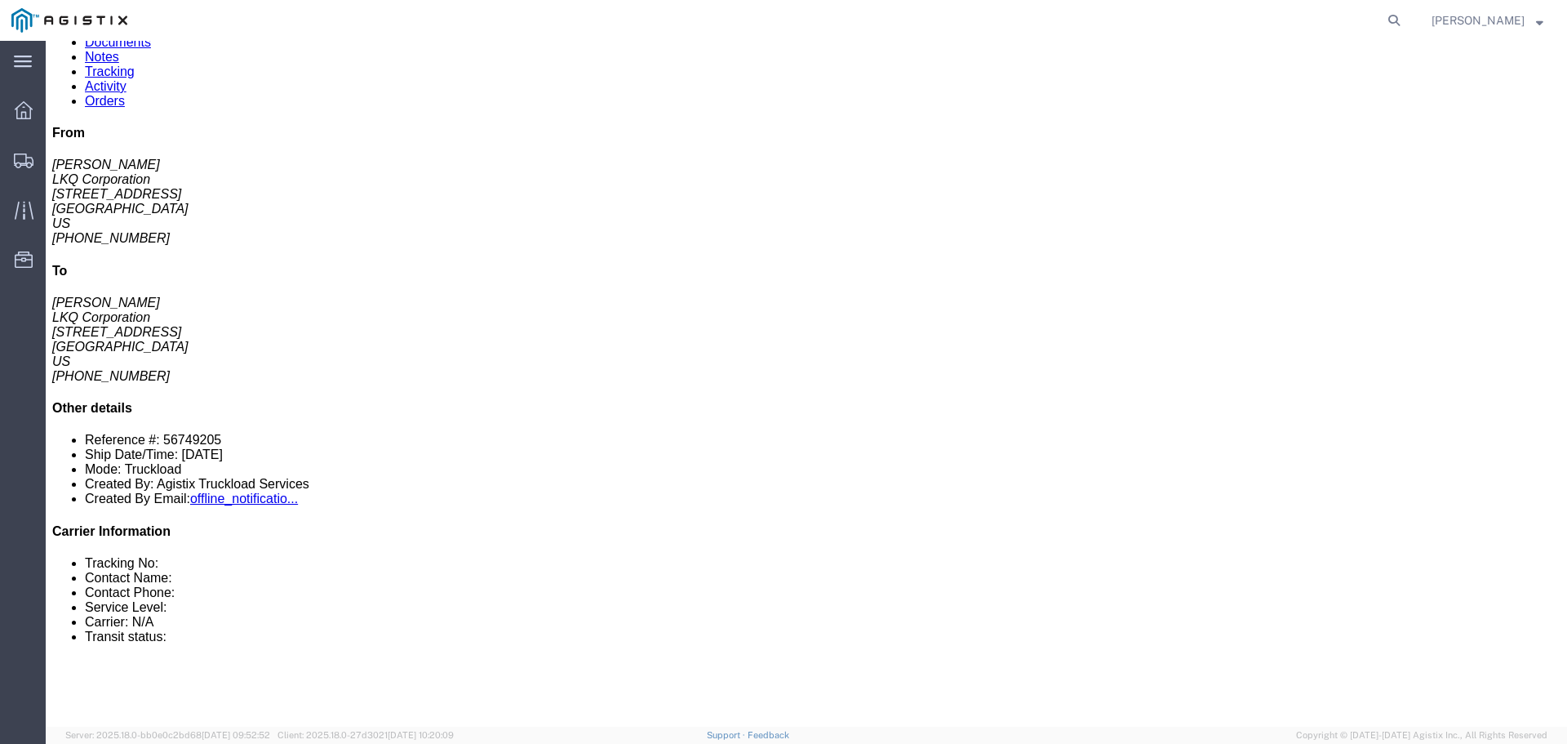
scroll to position [82, 0]
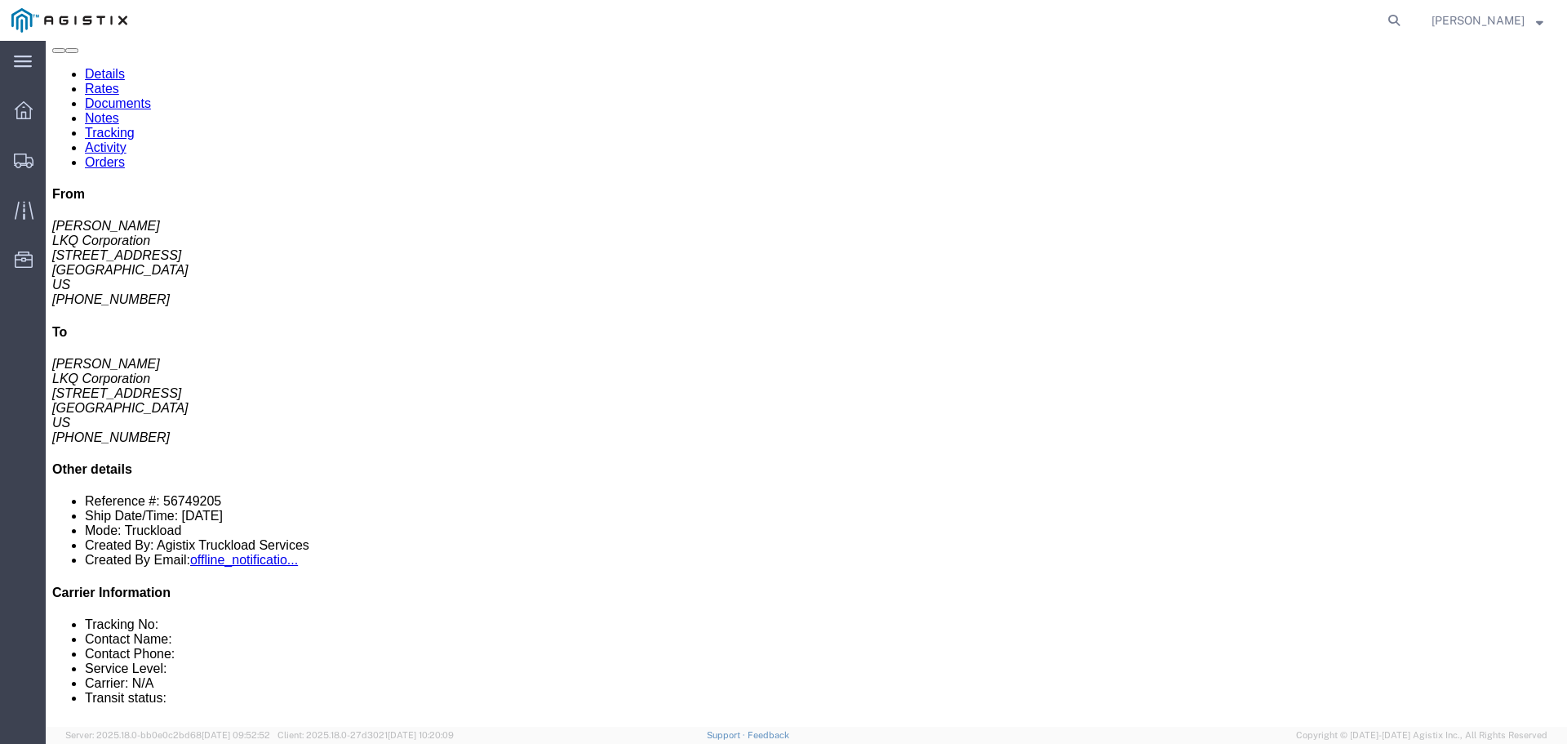
click link "Enter / Modify Bid"
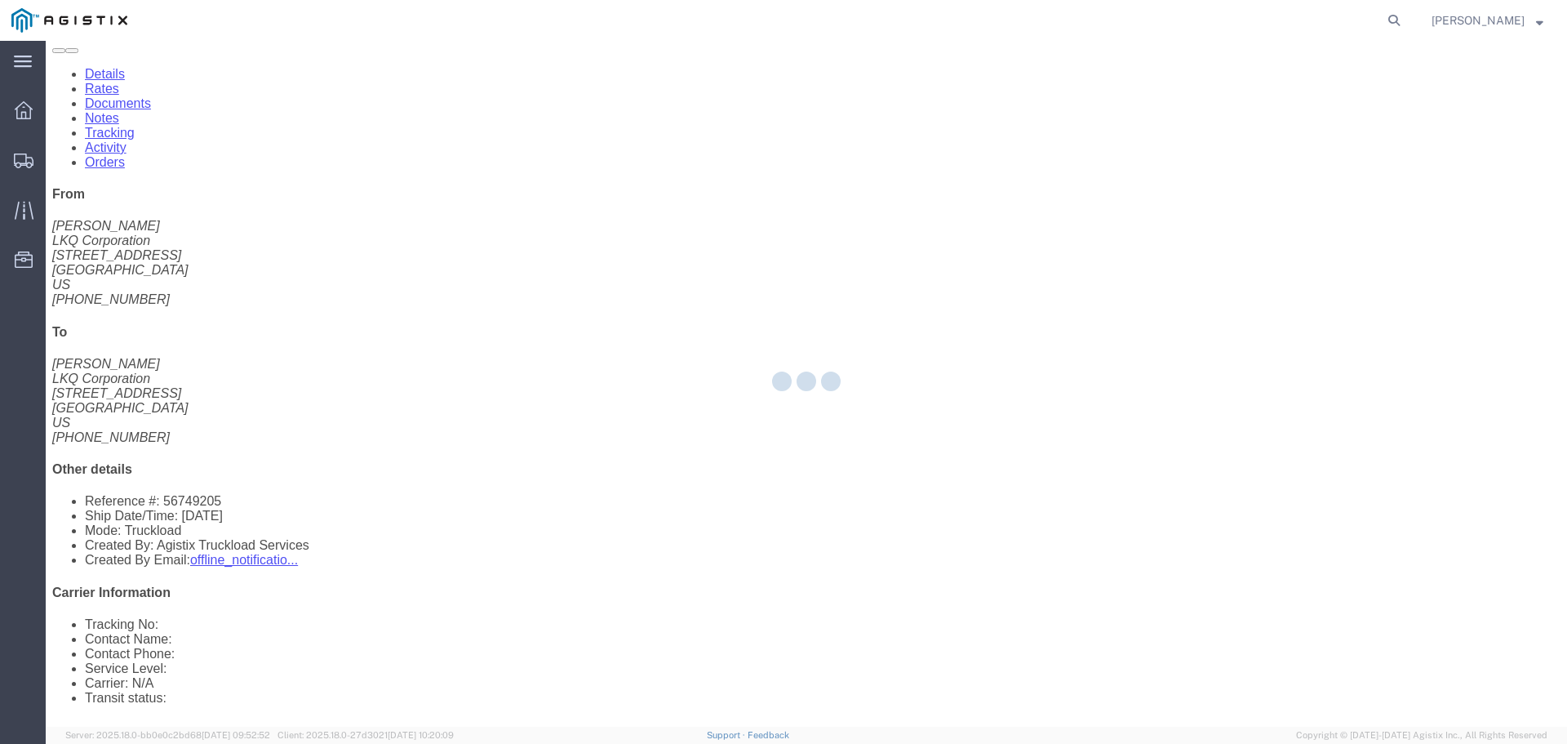
select select "22593"
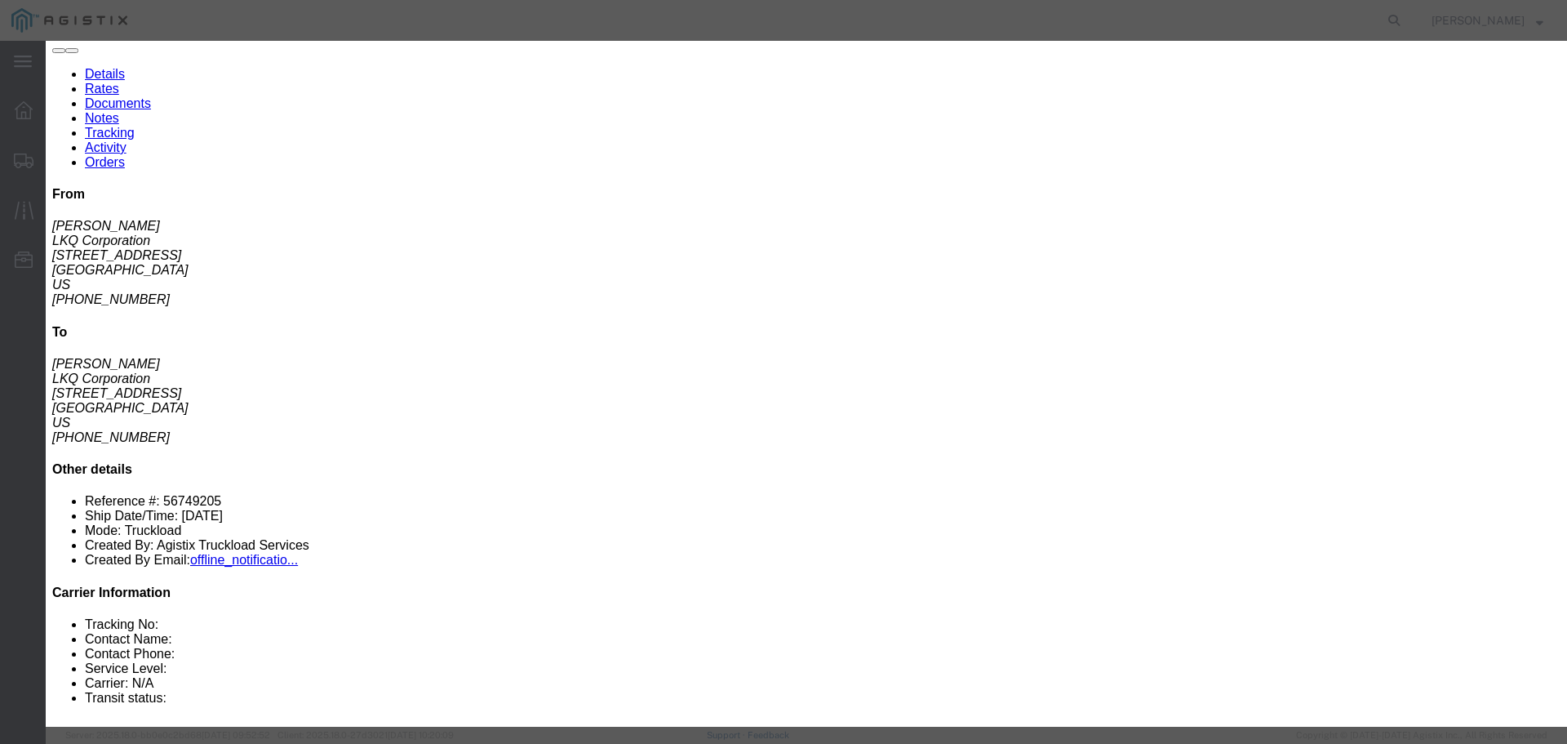
click select "Select Rail TL Standard 3 - 5 Day"
select select "41882"
click select "Select Rail TL Standard 3 - 5 Day"
click input "text"
type input "1"
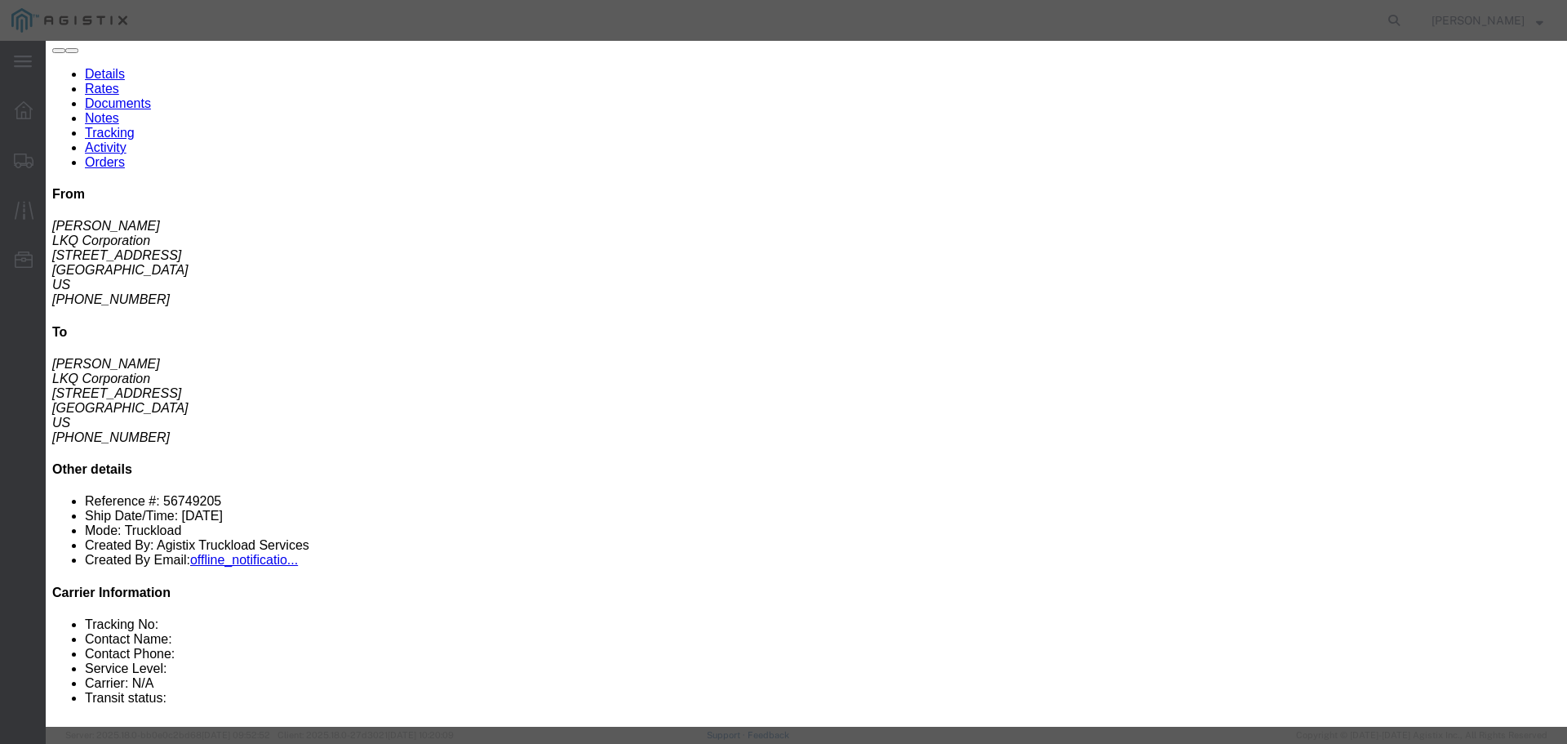
click input "number"
type input "1700"
click button "Submit"
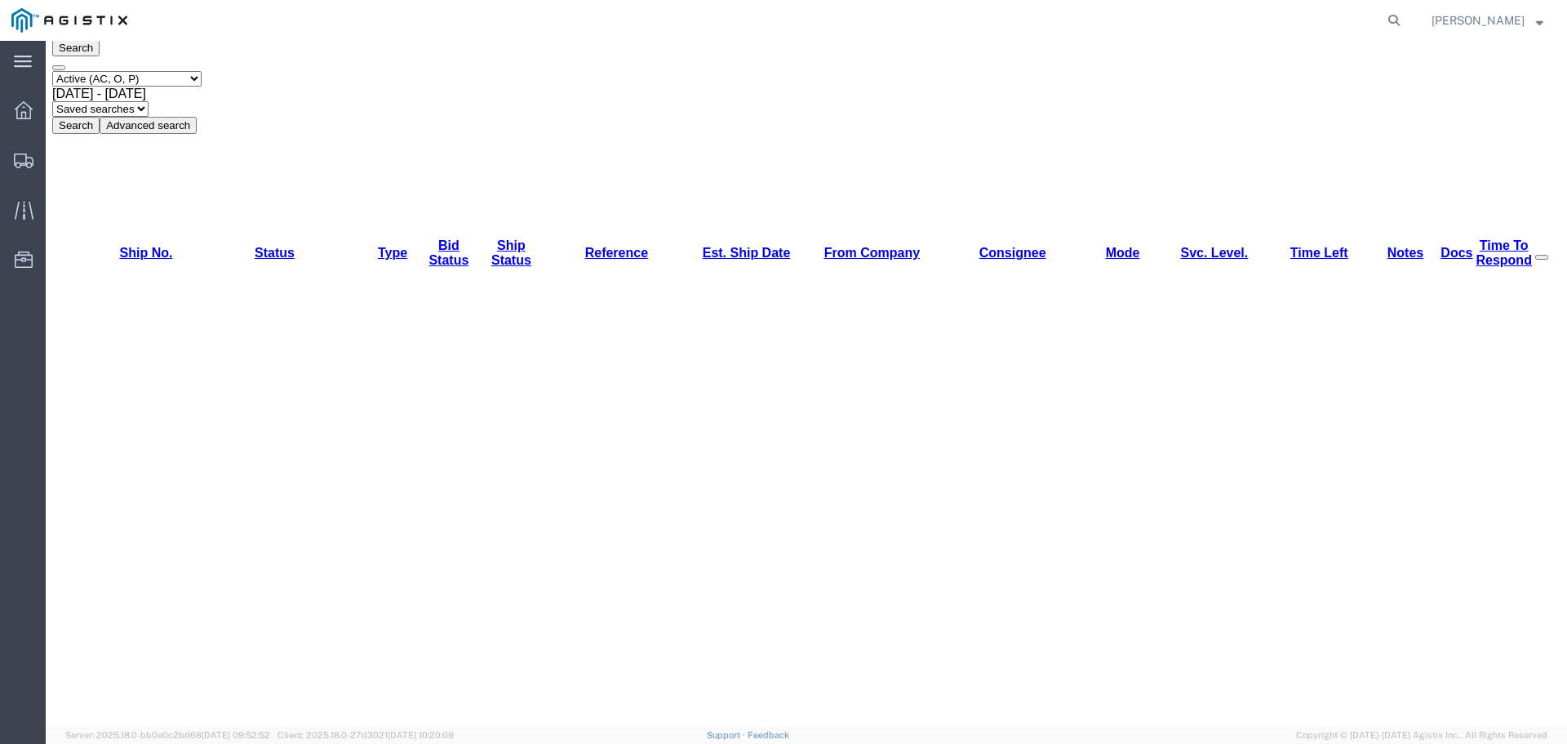
scroll to position [0, 0]
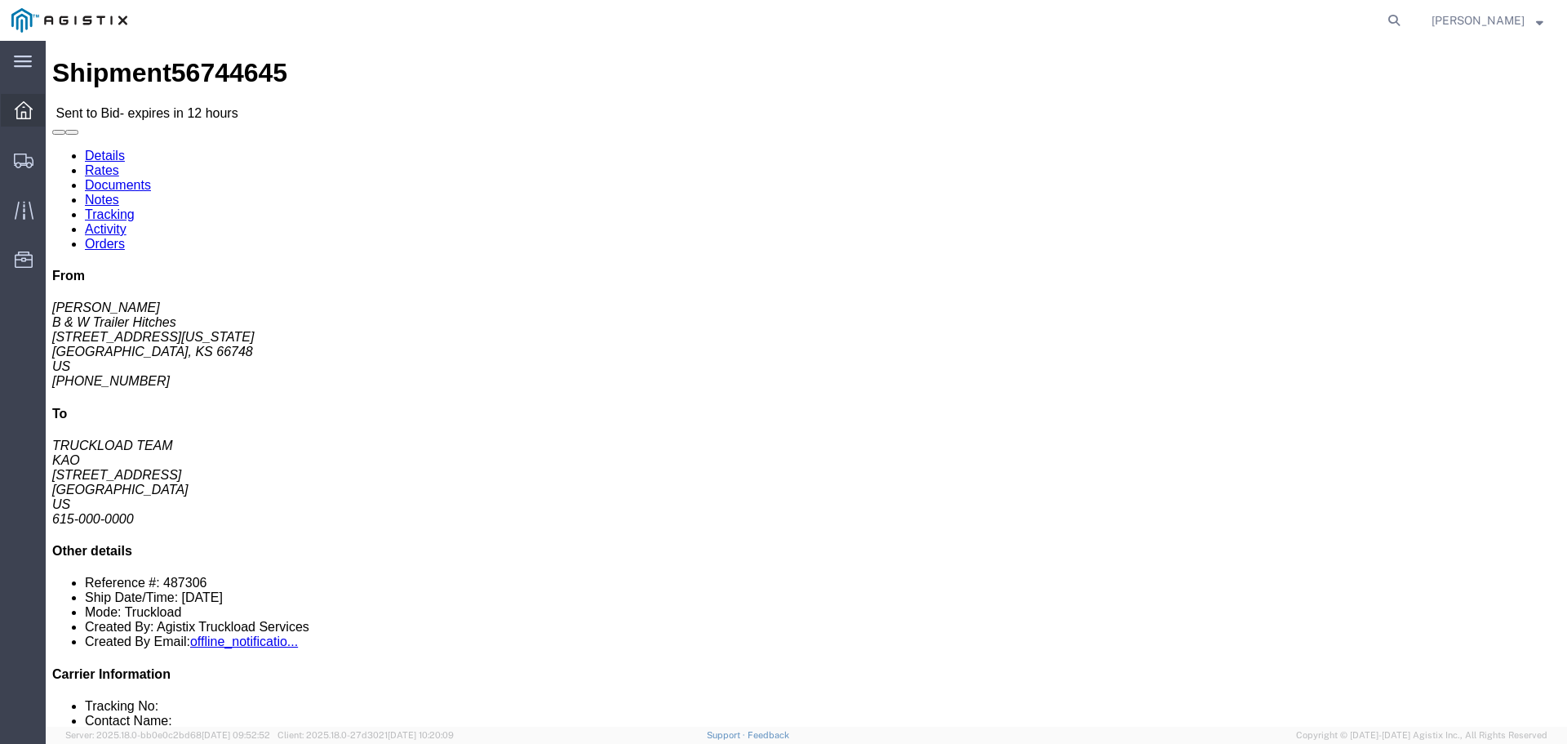
click at [56, 115] on span "Dashboard" at bounding box center [50, 110] width 11 height 33
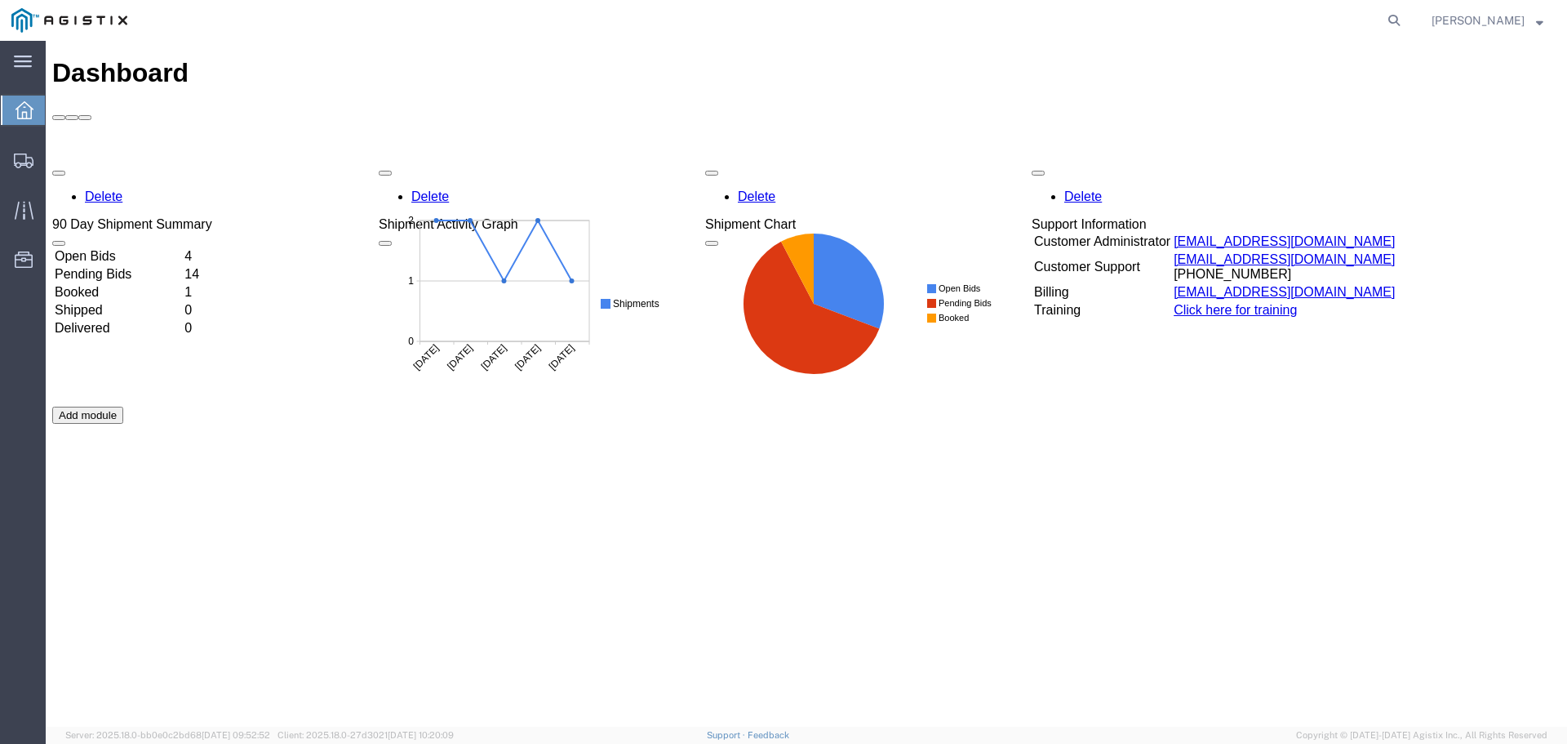
click at [182, 248] on td "Open Bids" at bounding box center [118, 256] width 128 height 16
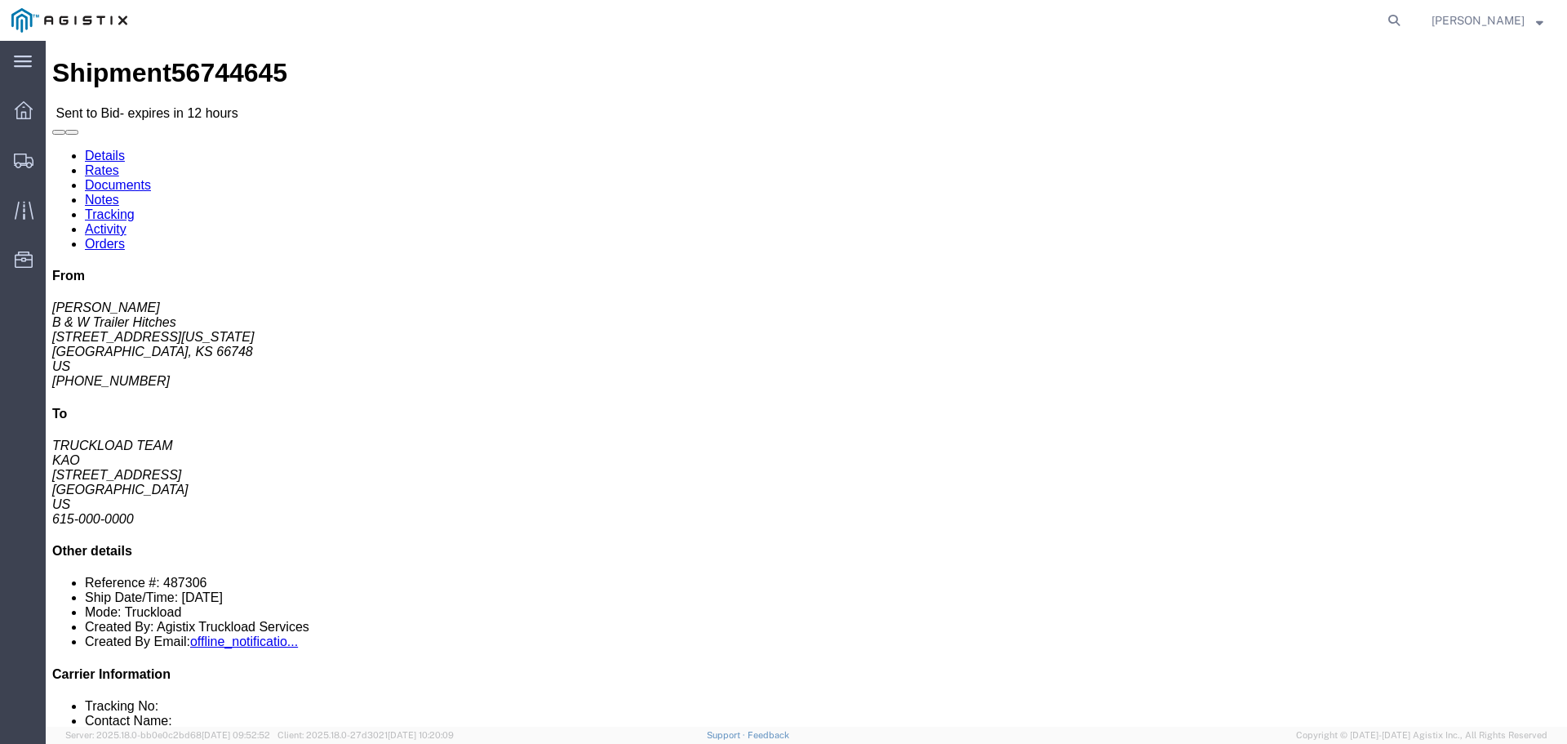
click button "button"
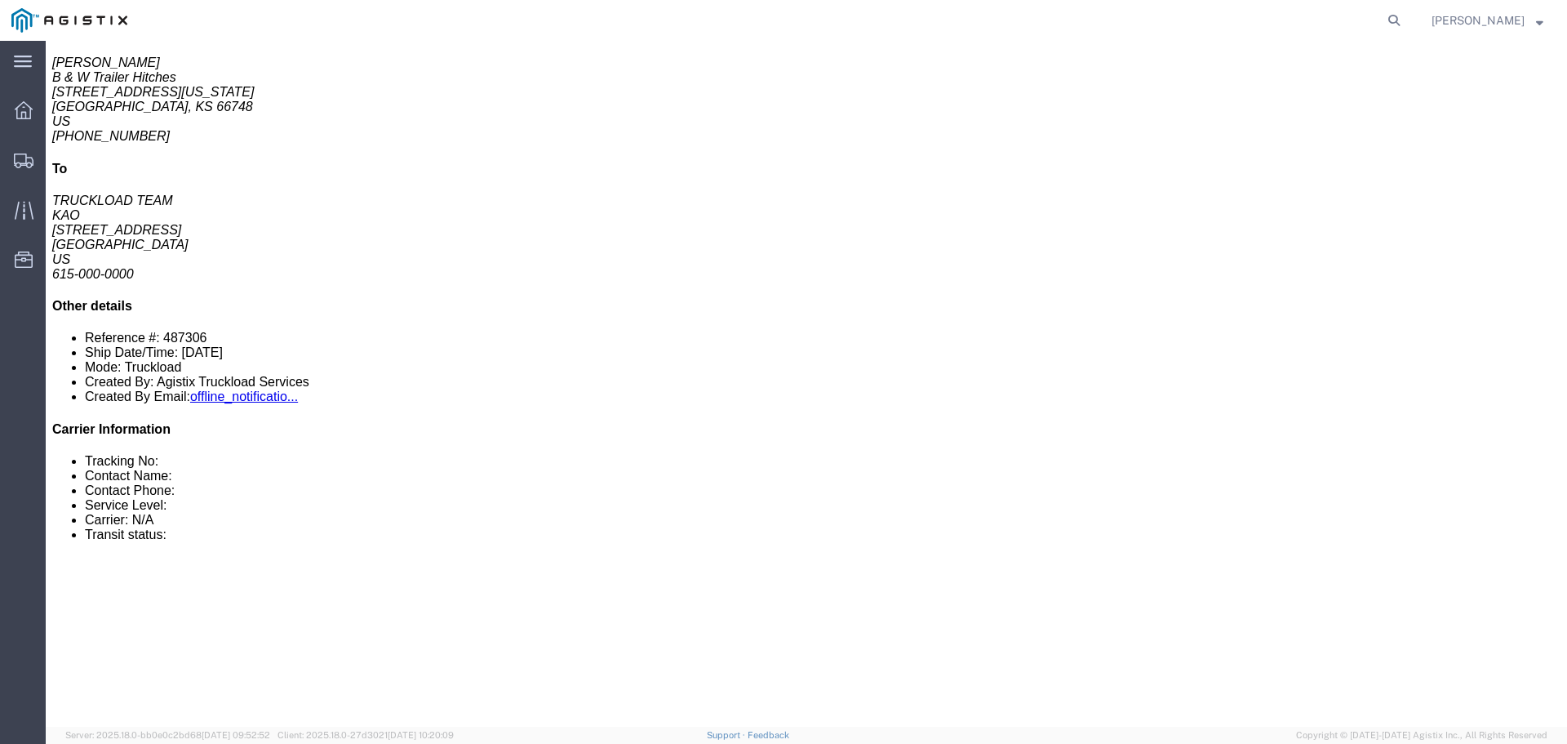
scroll to position [490, 0]
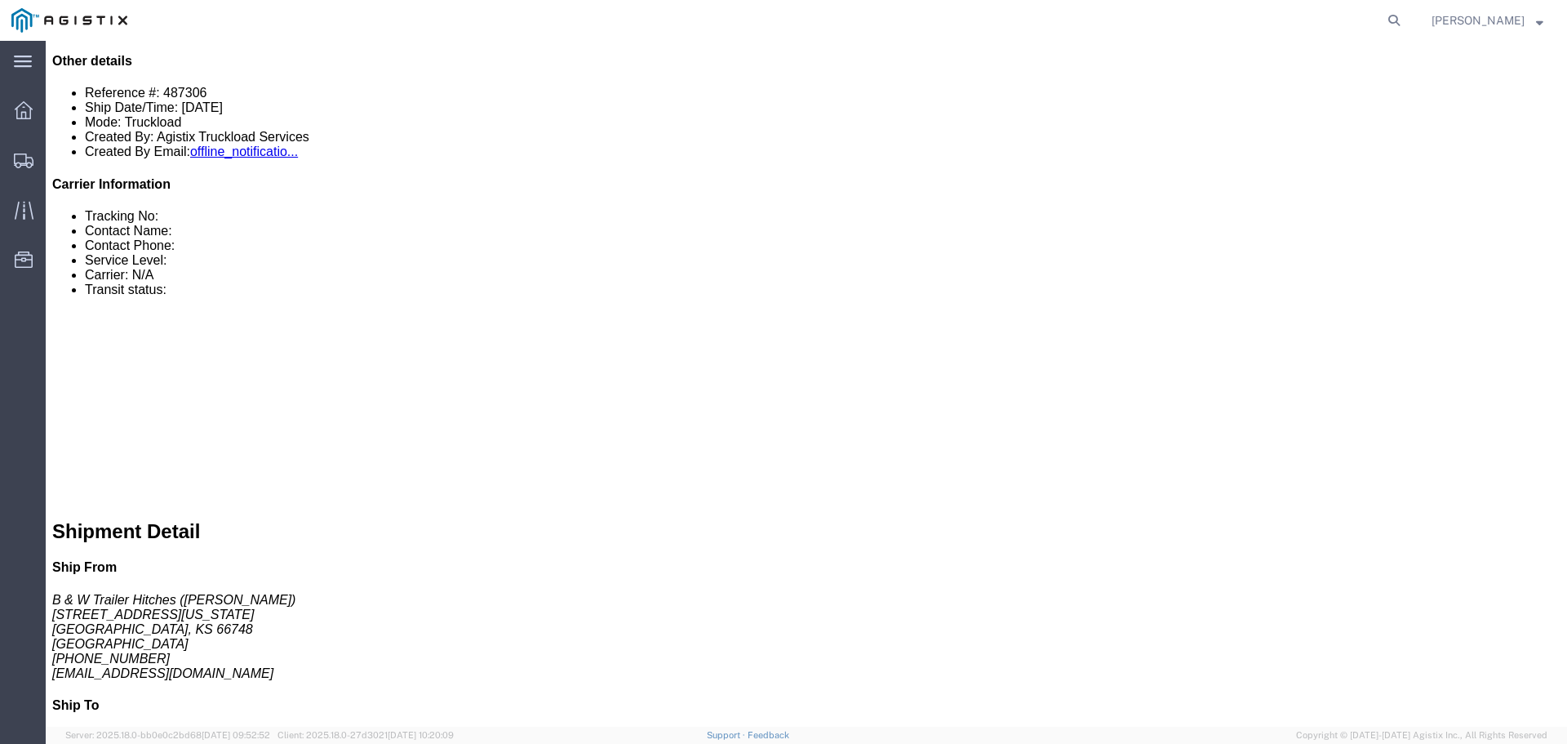
click link "Enter / Modify Bid"
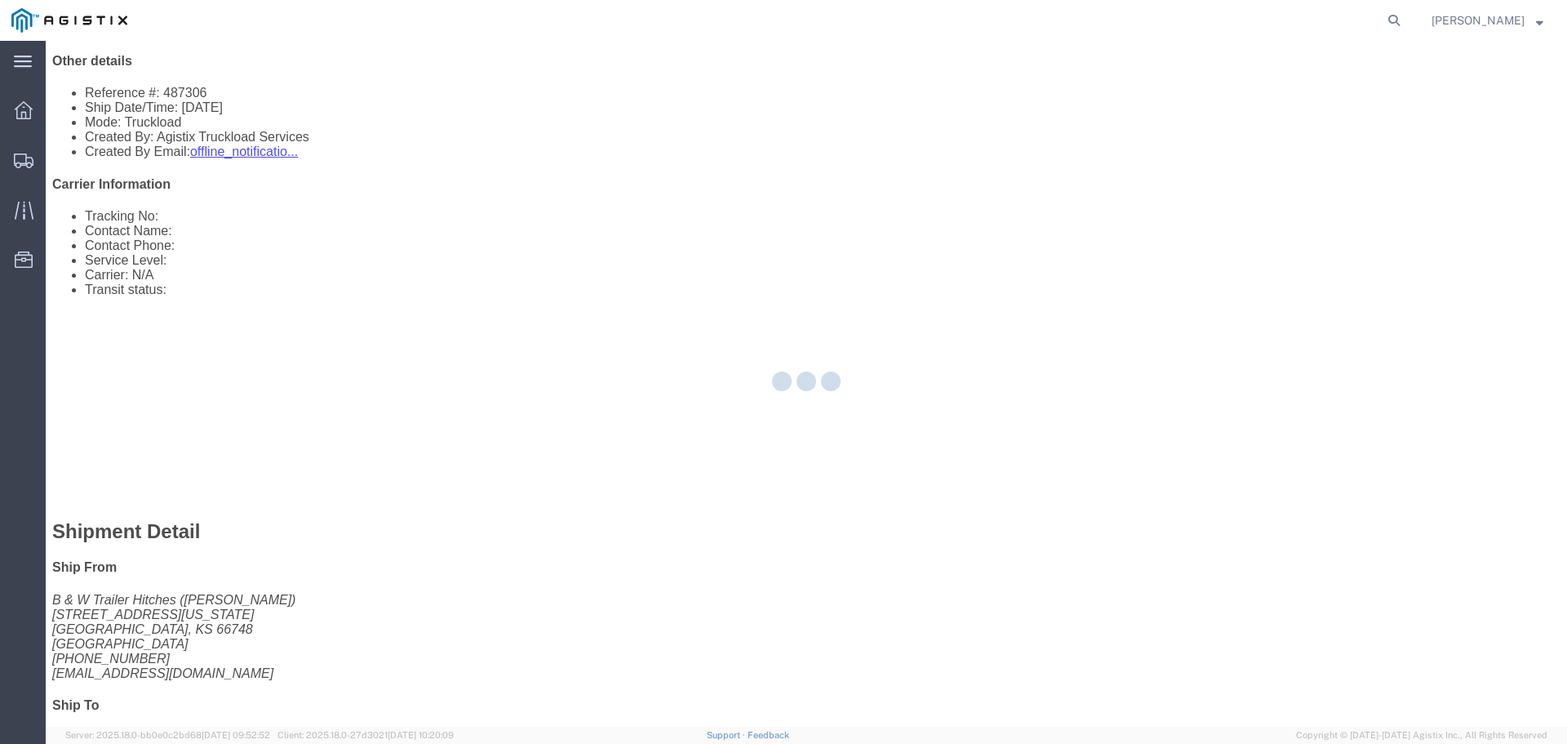
select select "22593"
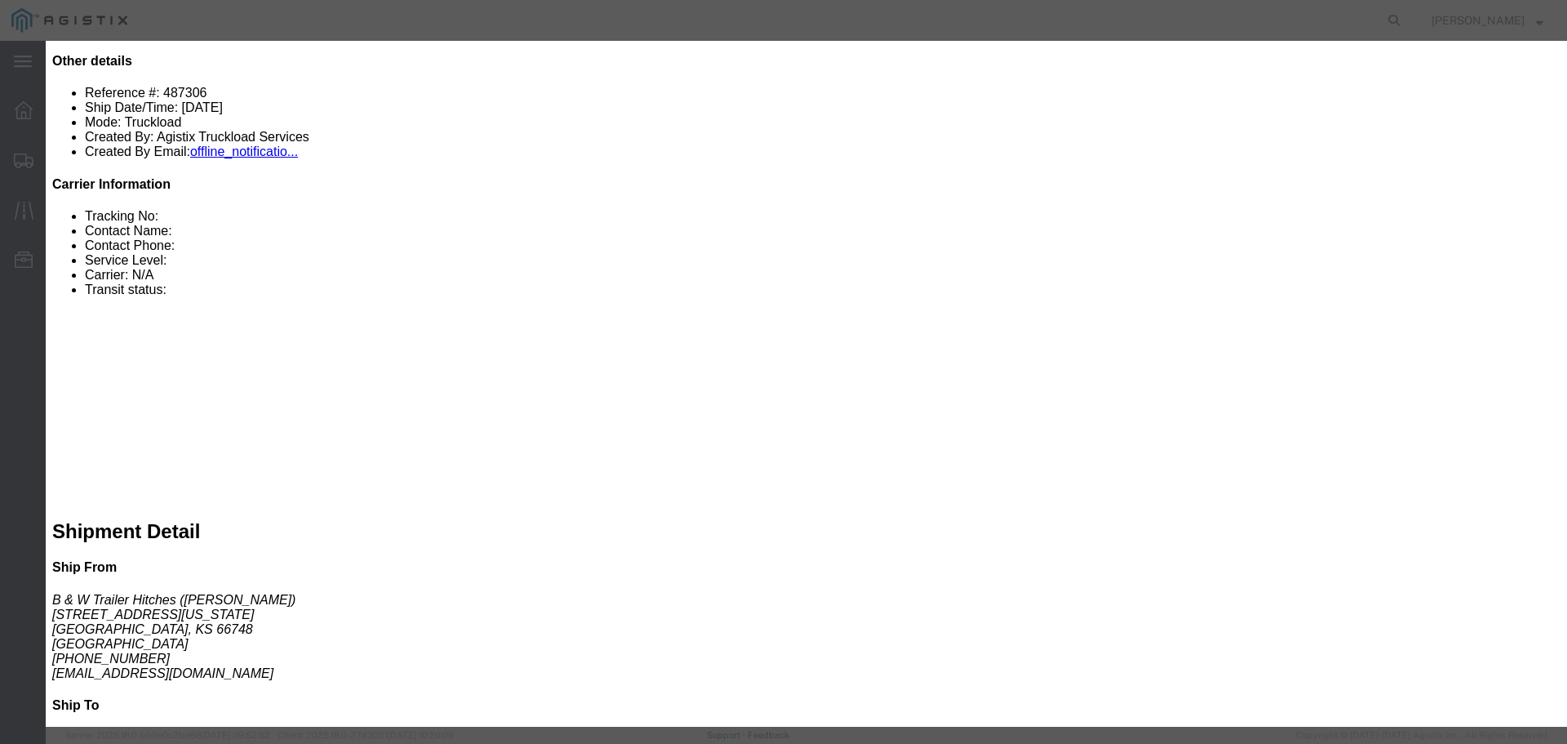
click select "Select Rail TL Standard 3 - 5 Day"
select select "41882"
click select "Select Rail TL Standard 3 - 5 Day"
click input "text"
type input "1"
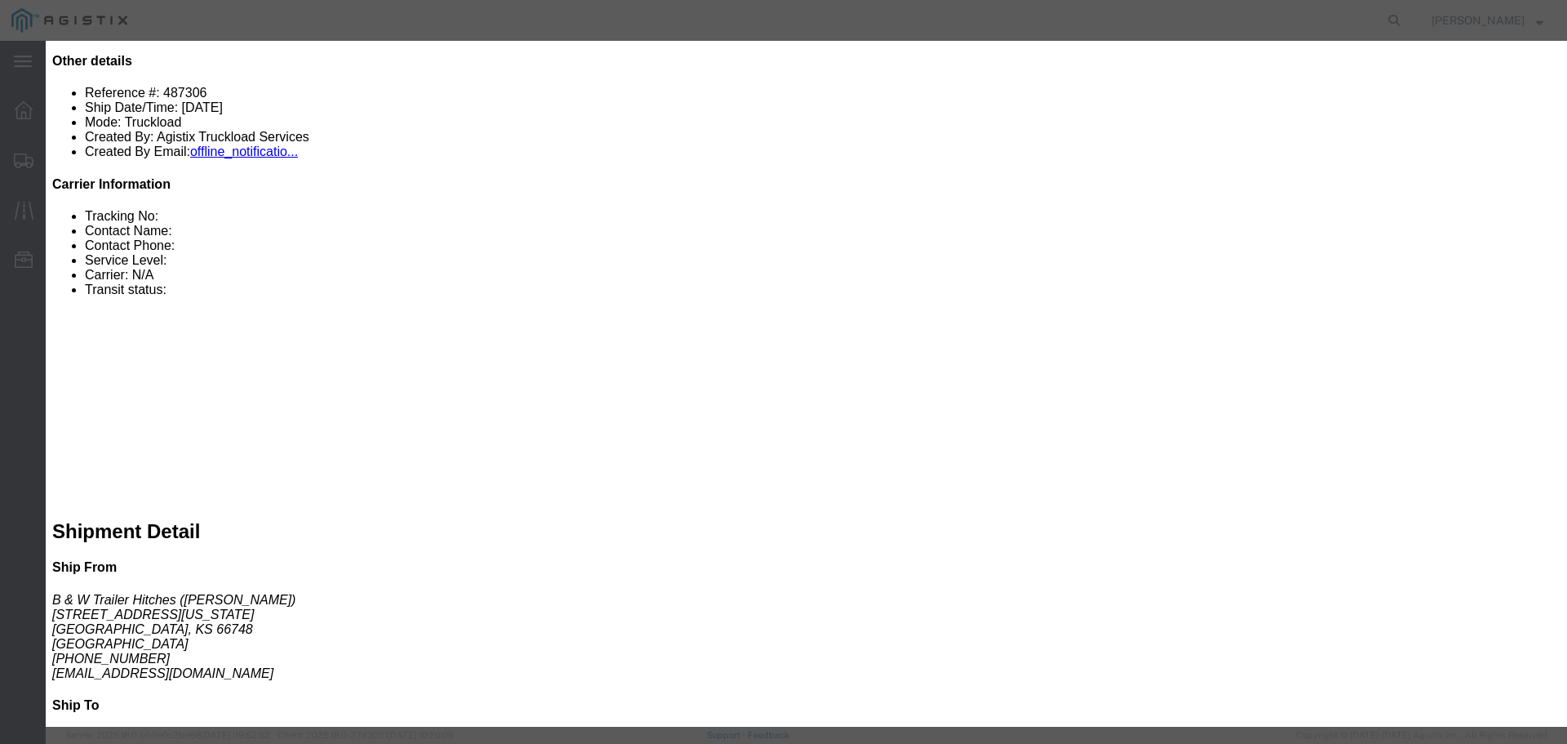
click input "number"
type input "1200"
click button "Submit"
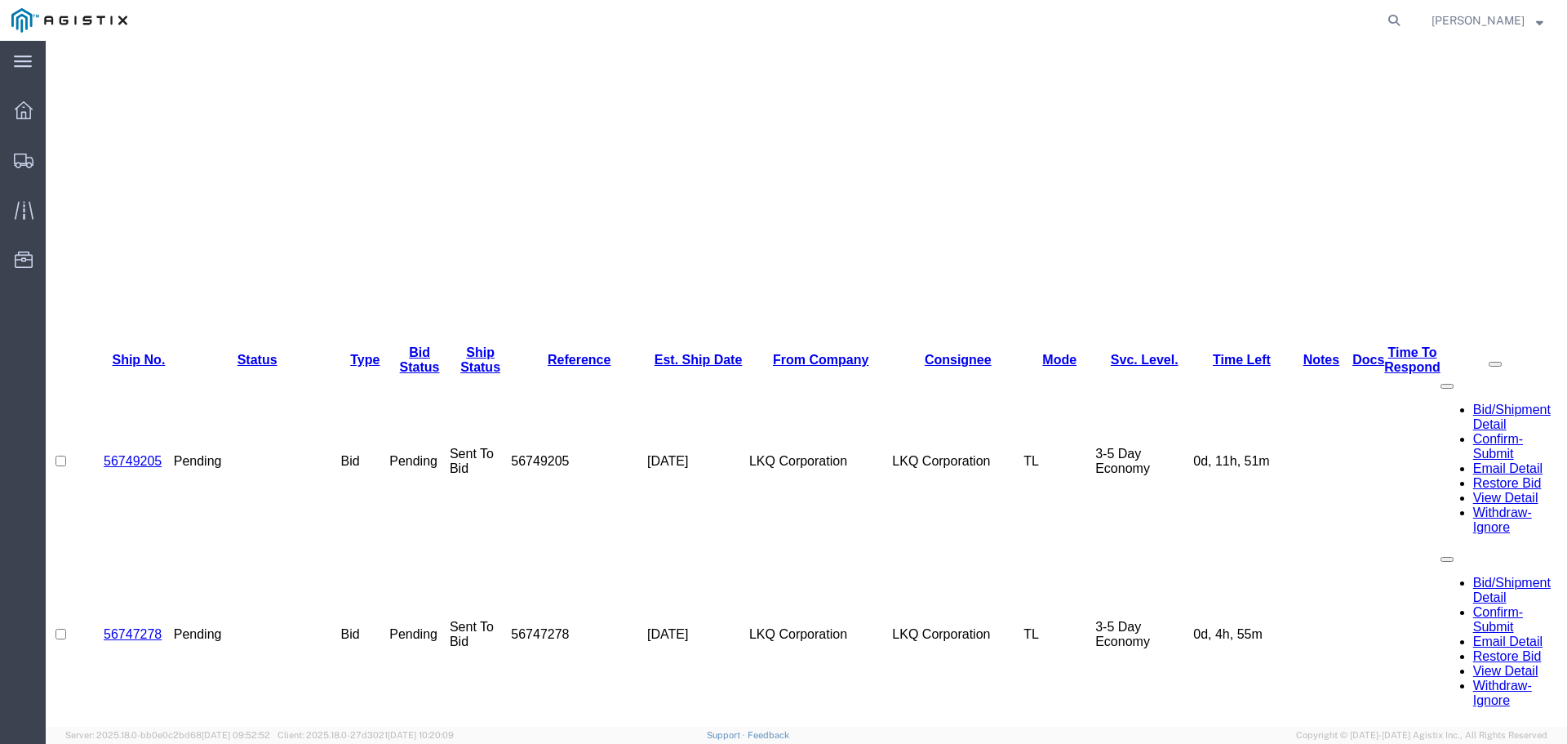
scroll to position [0, 0]
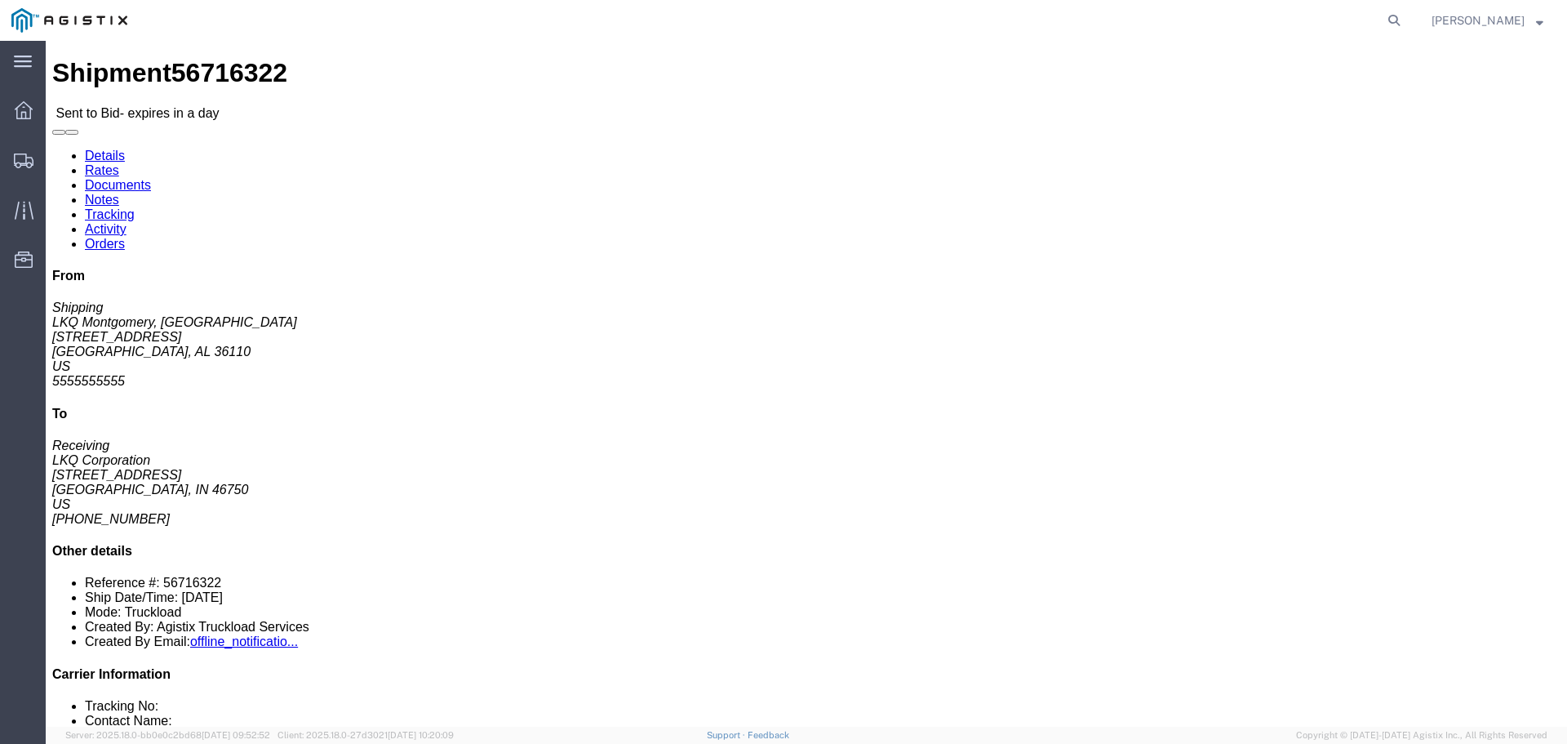
click button "button"
click link "Enter / Modify Bid"
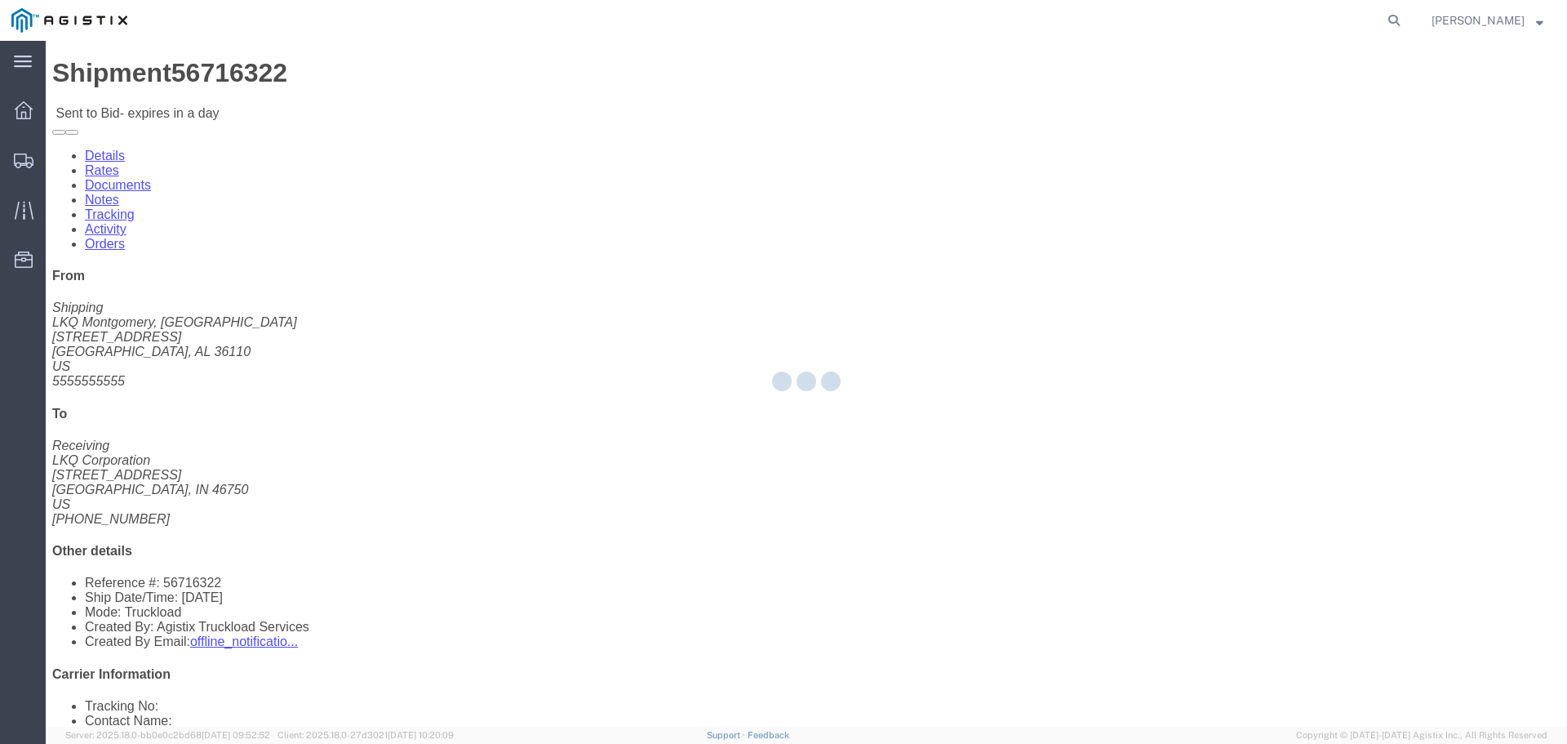
select select "22593"
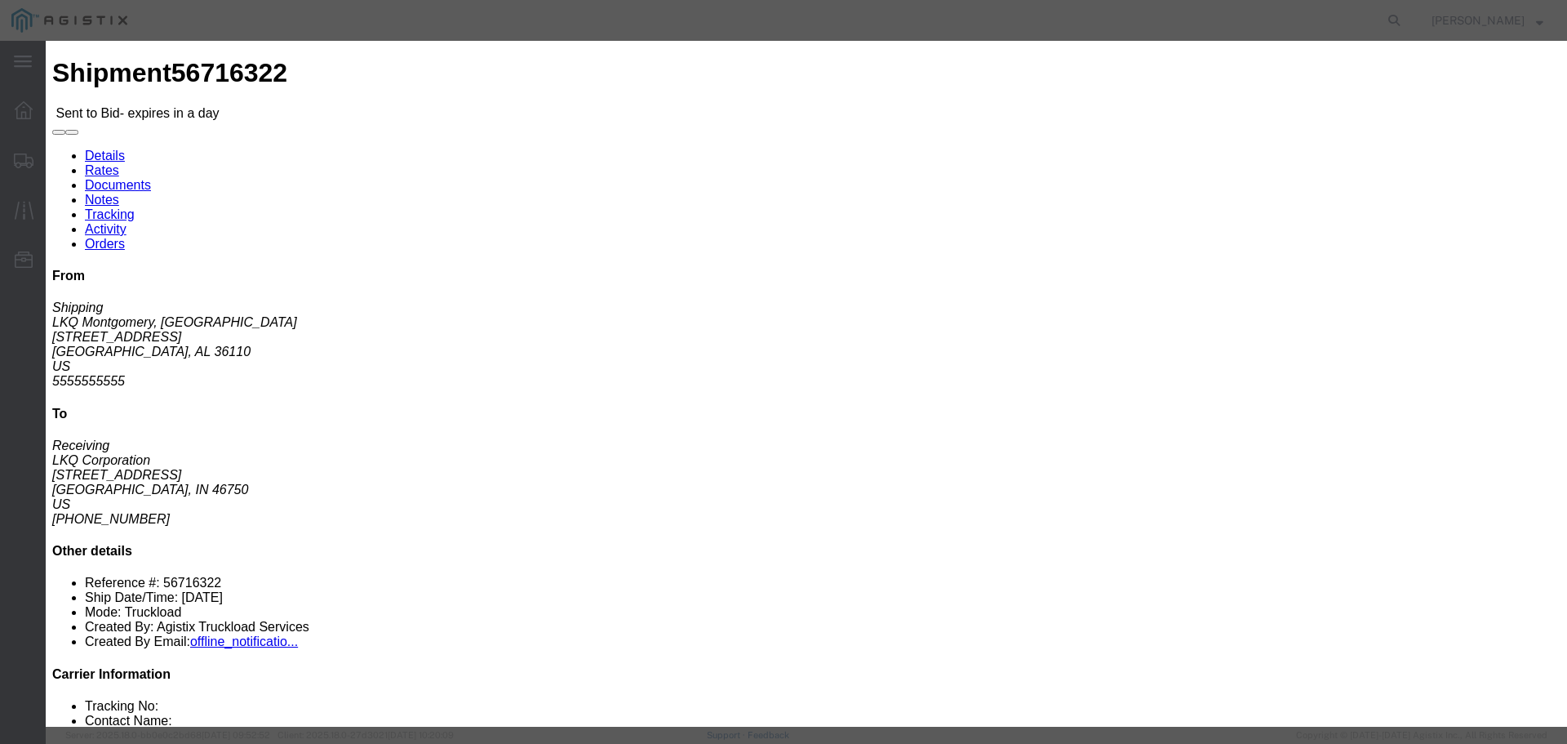
click select "Select Rail TL Standard 3 - 5 Day"
select select "41882"
click select "Select Rail TL Standard 3 - 5 Day"
click input "text"
type input "1"
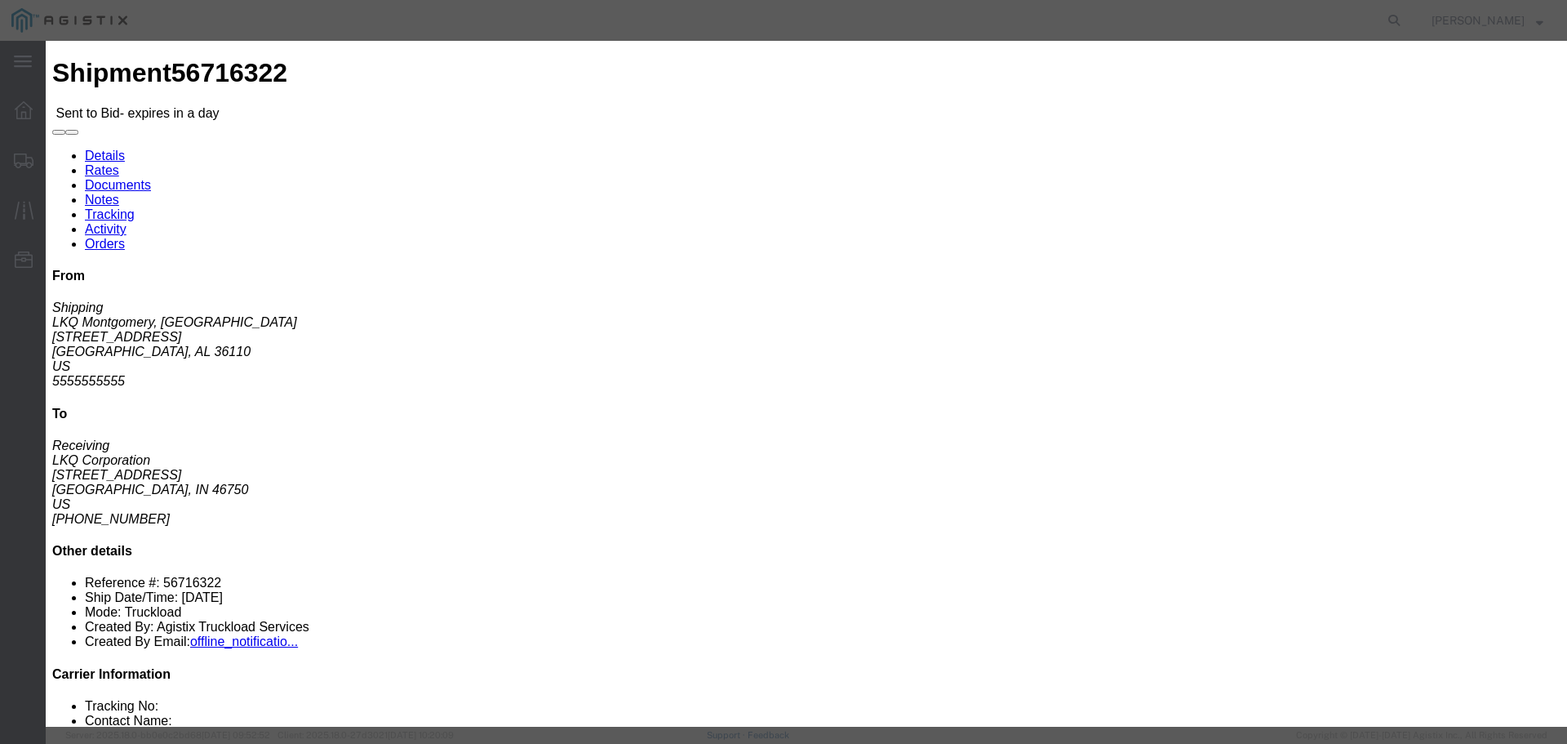
click input "number"
type input "1800"
click button "Submit"
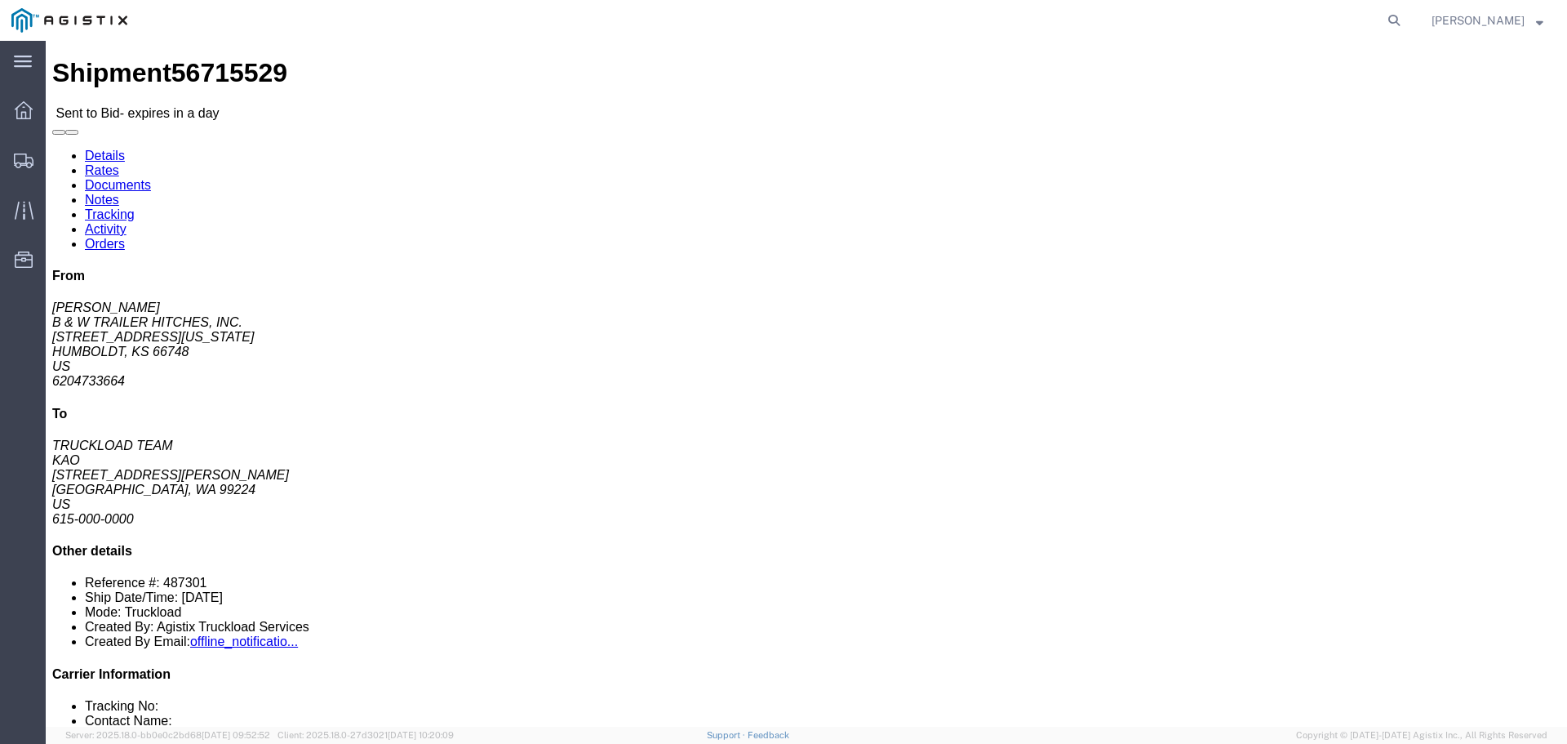
click button "button"
click link "Enter / Modify Bid"
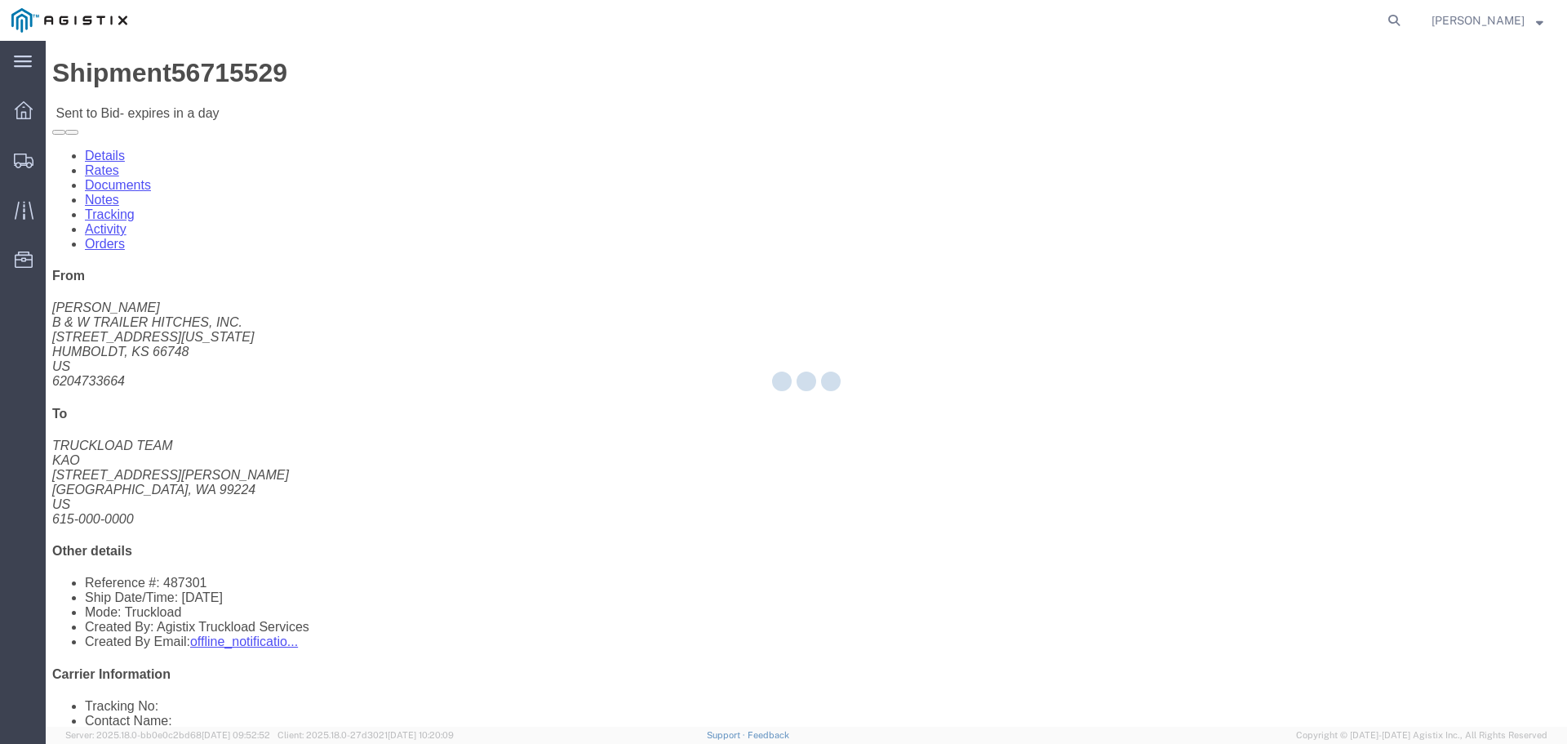
select select "22593"
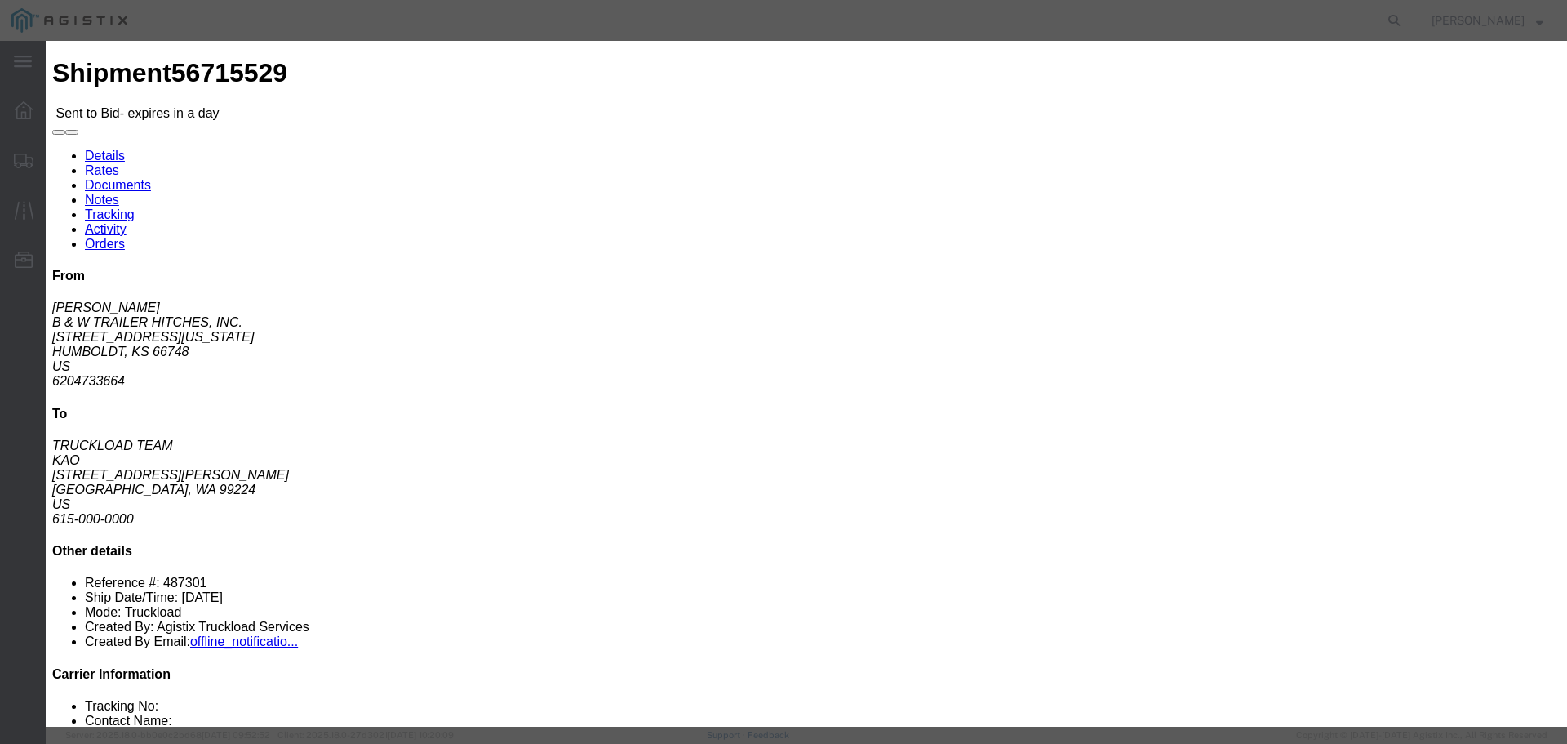
click select "Select Rail TL Standard 3 - 5 Day"
select select "41882"
click select "Select Rail TL Standard 3 - 5 Day"
click input "text"
type input "1"
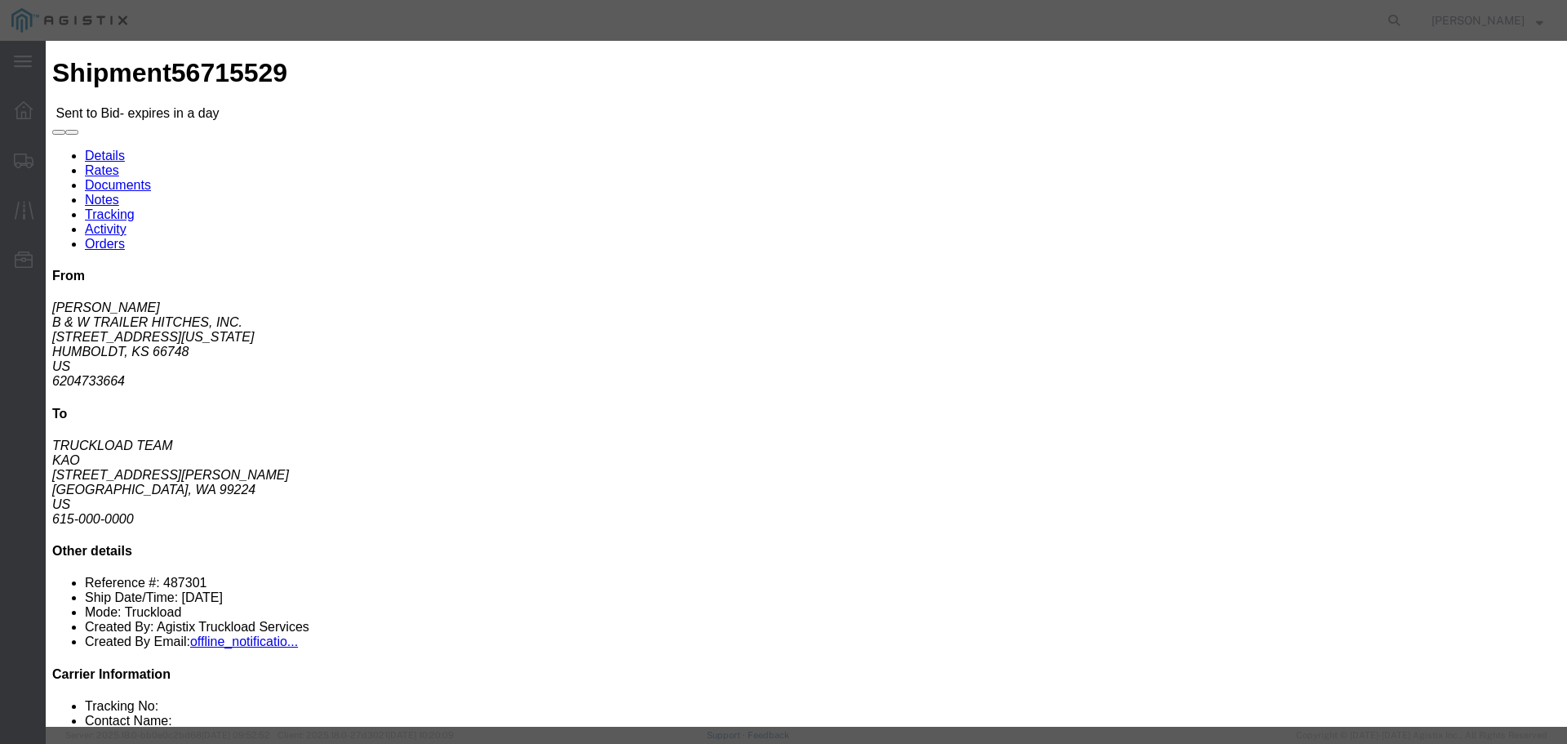
click input "number"
type input "4000"
click button "Submit"
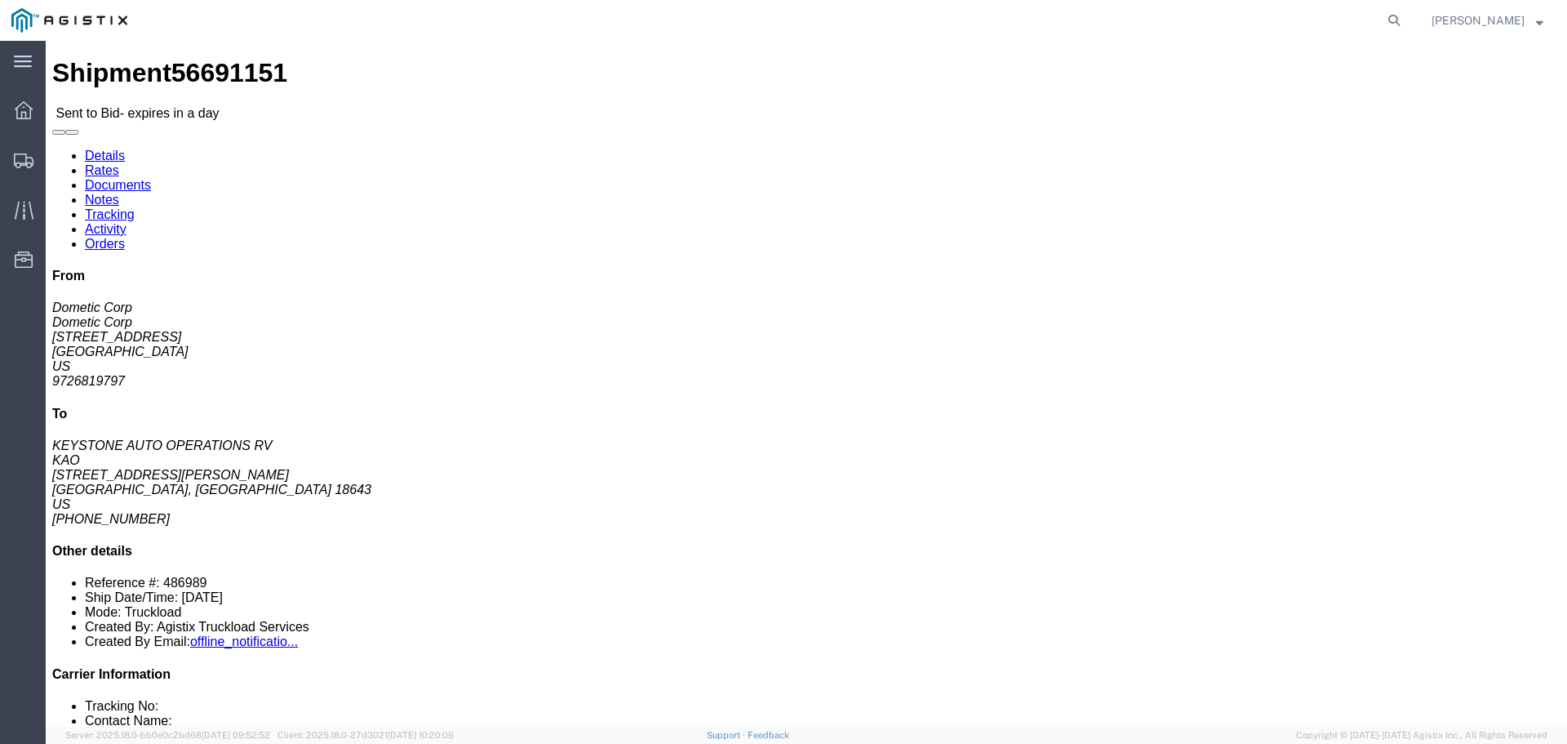
click button "button"
click link "Enter / Modify Bid"
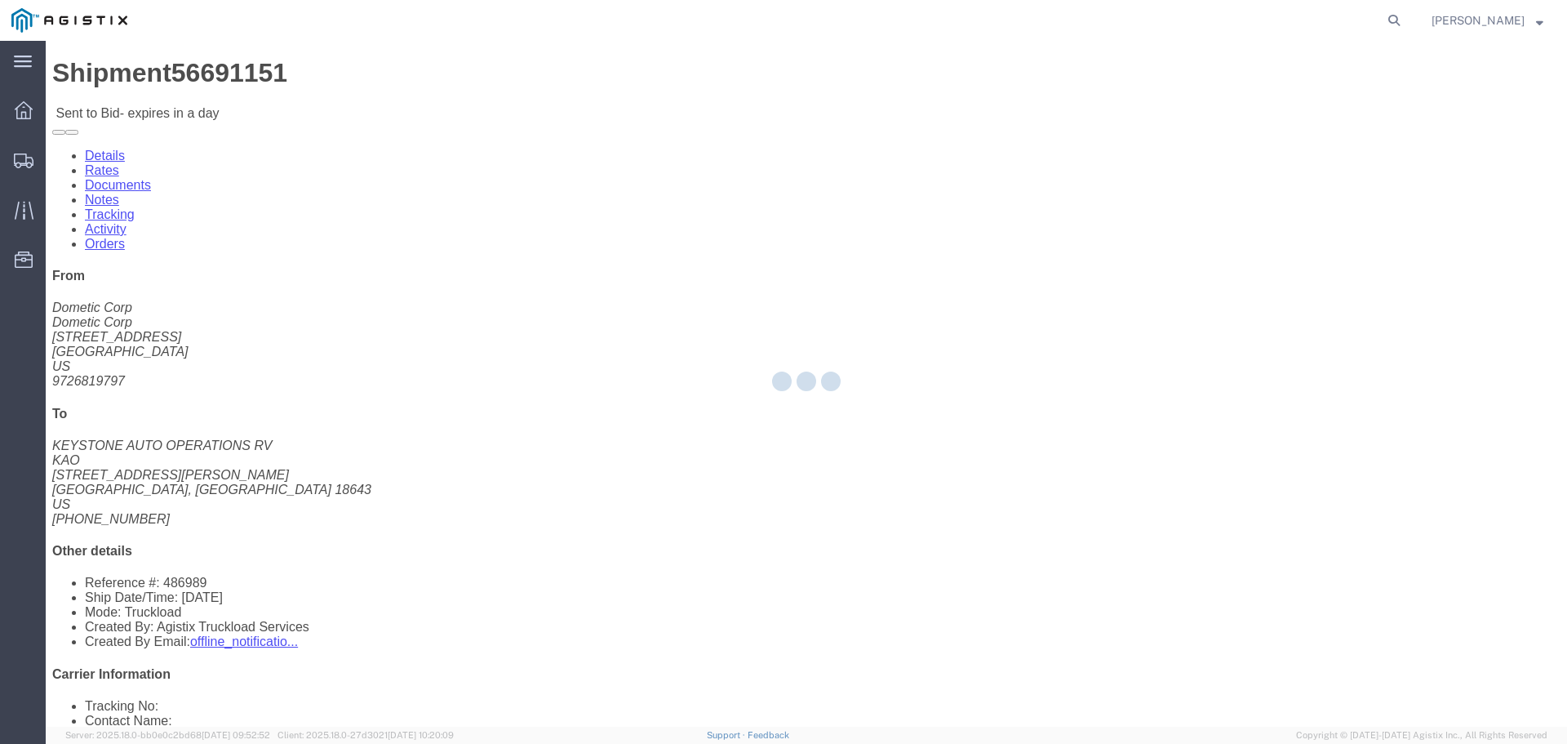
select select "22593"
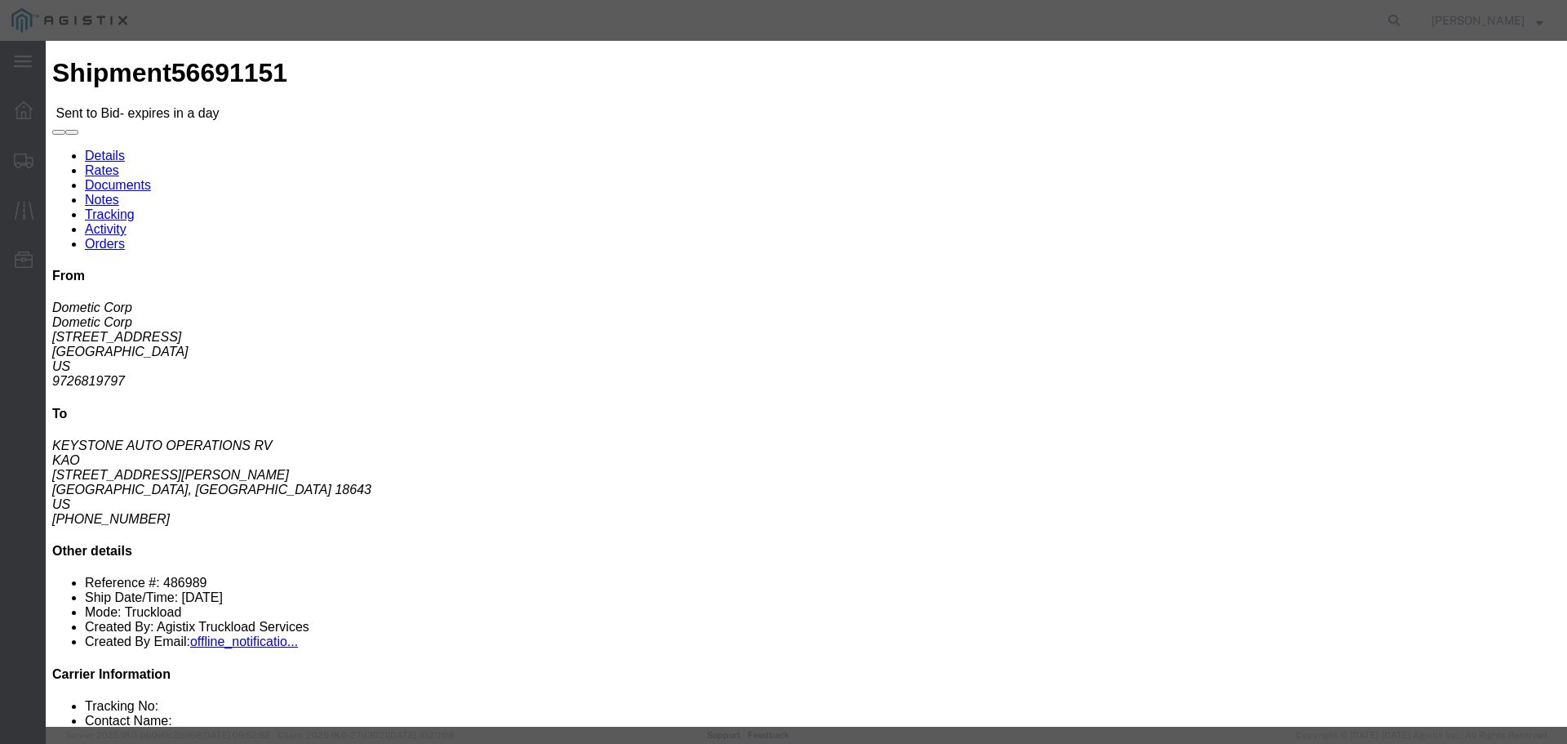
click select "Select Rail TL Standard 3 - 5 Day"
select select "41882"
click select "Select Rail TL Standard 3 - 5 Day"
click input "text"
type input "1"
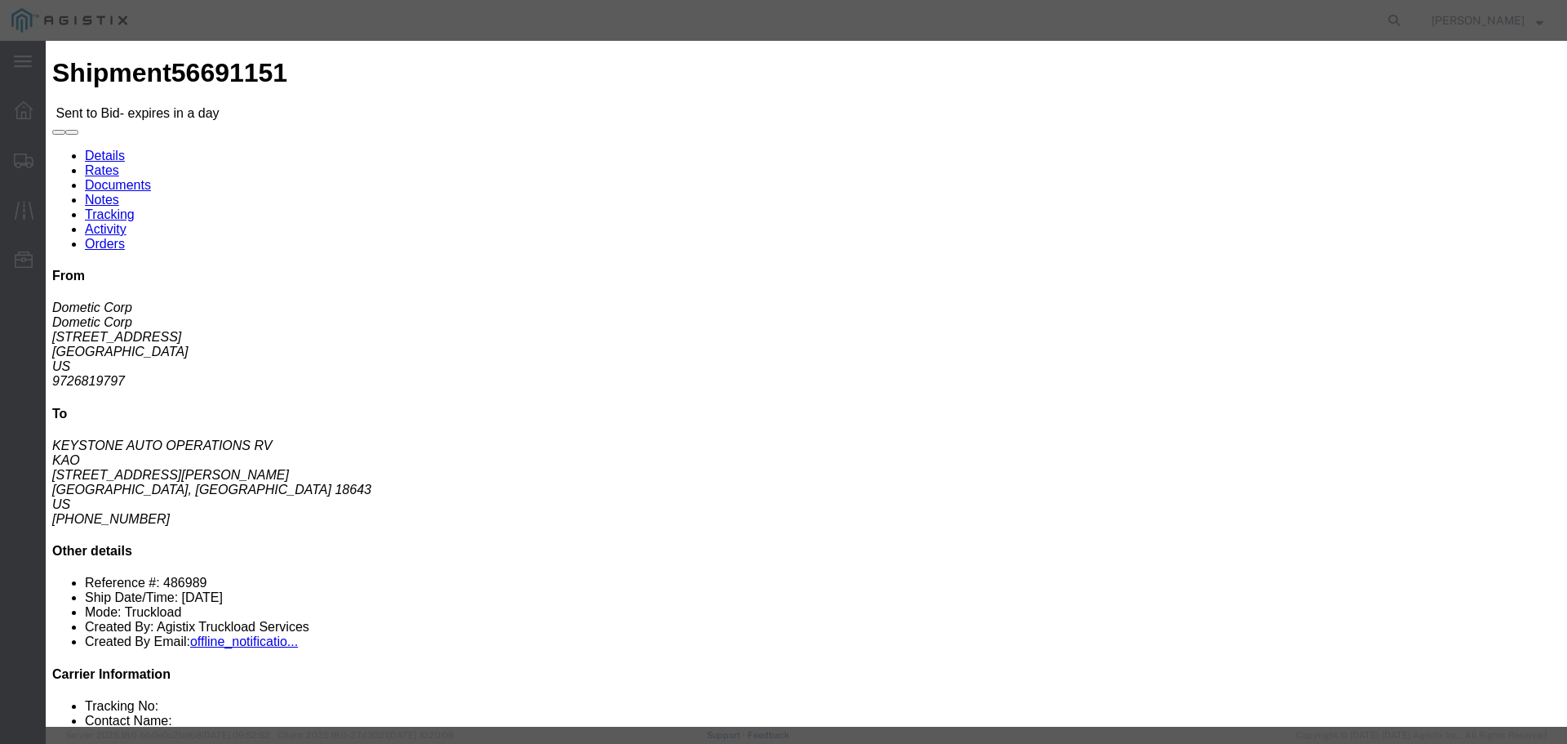
click input "number"
type input "2985"
click button "Submit"
